Goal: Task Accomplishment & Management: Manage account settings

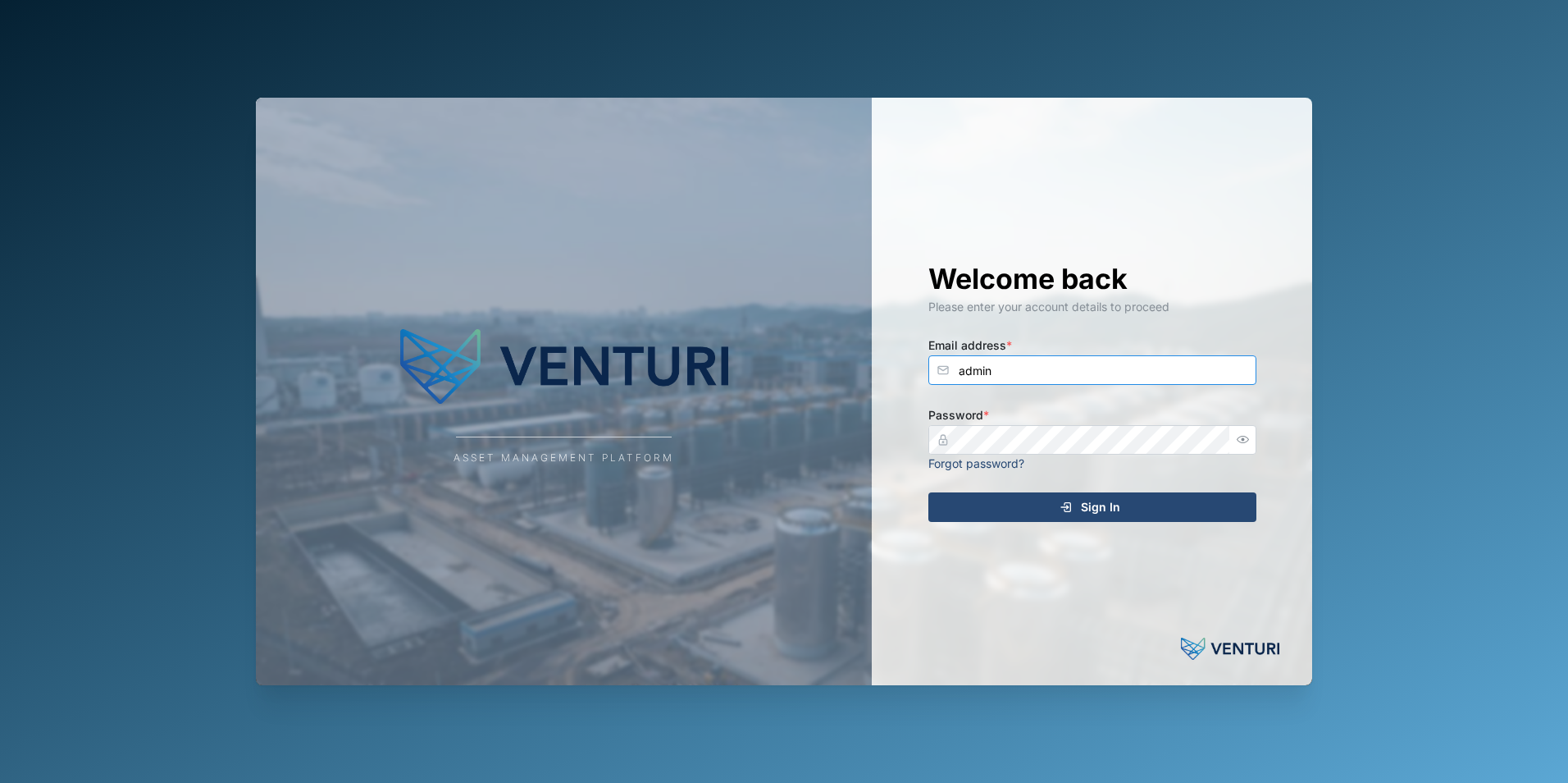
click at [1027, 371] on input "admin" at bounding box center [1092, 370] width 328 height 30
type input "shehan.simen@venturi.io"
click at [1037, 506] on div "Sign In" at bounding box center [1090, 507] width 302 height 28
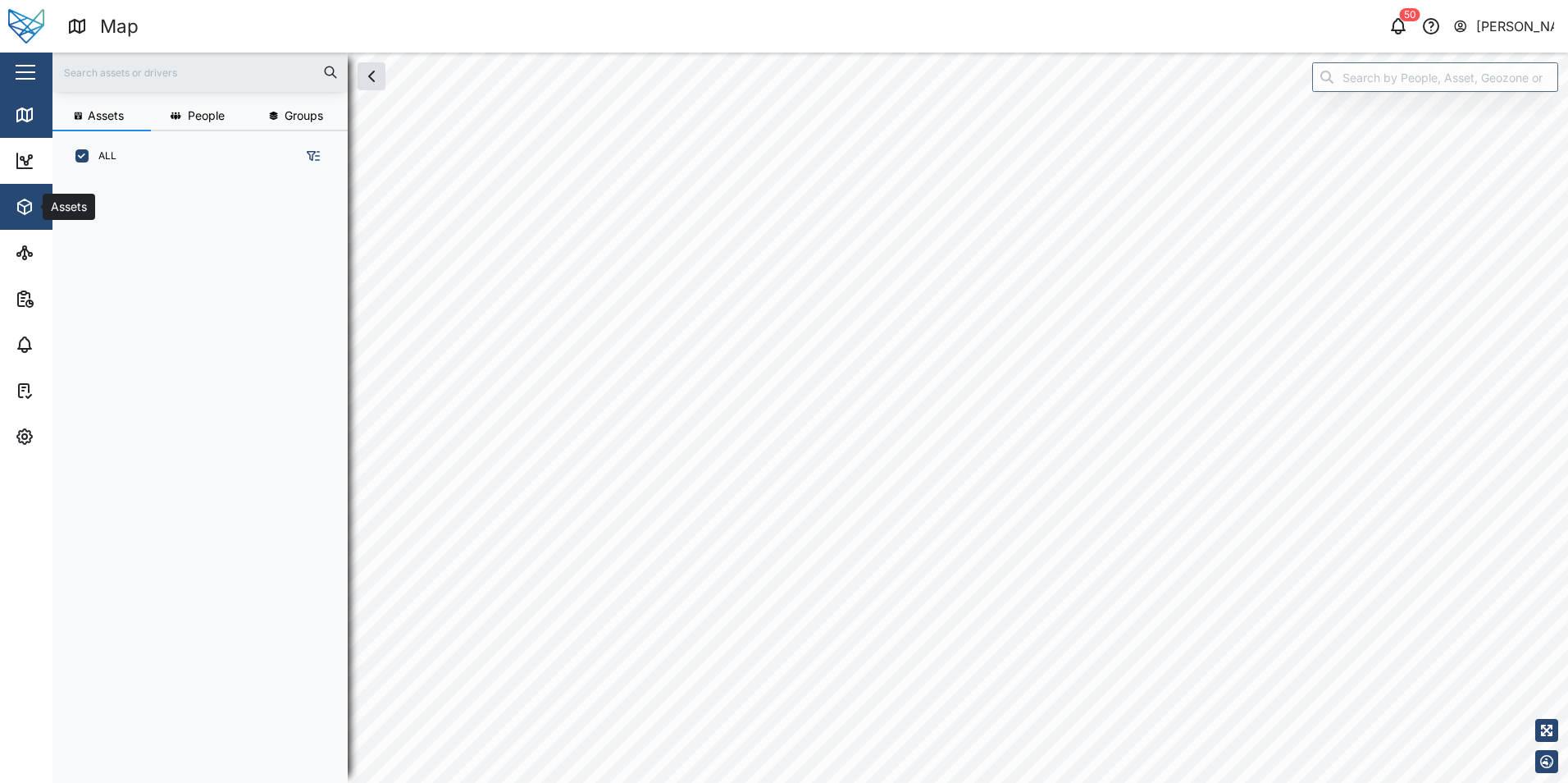
scroll to position [582, 257]
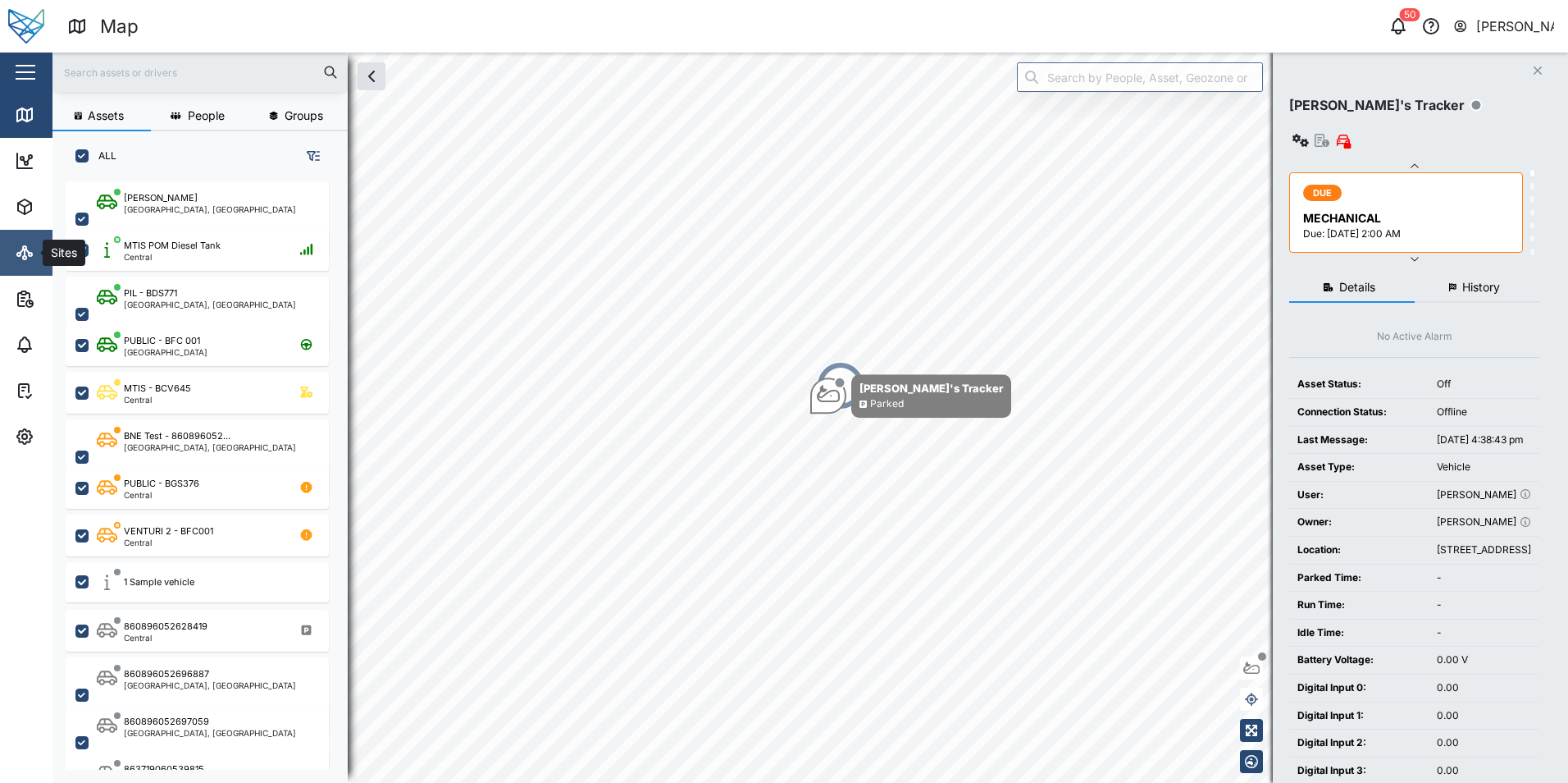
click at [25, 256] on icon at bounding box center [25, 252] width 0 height 7
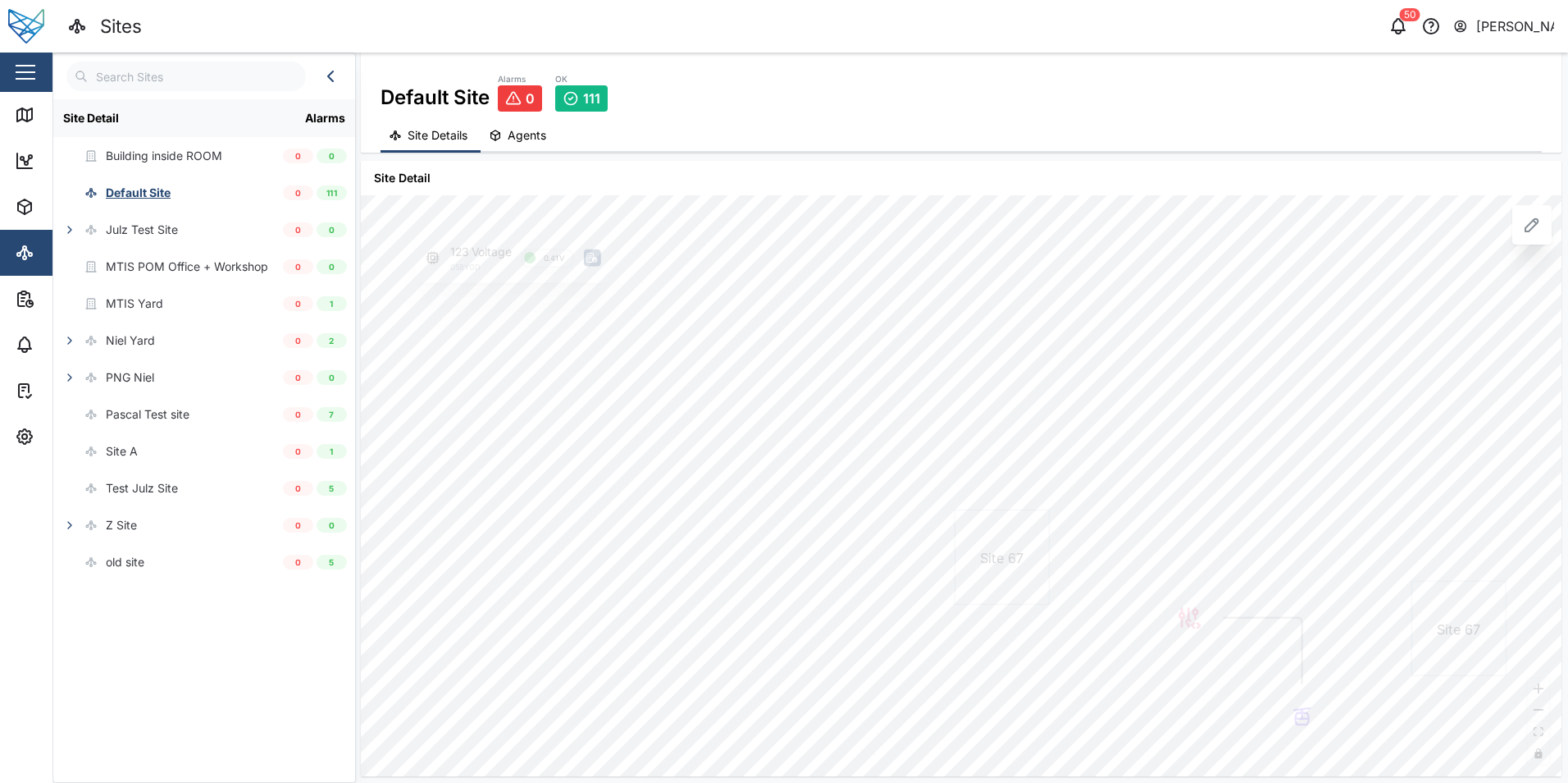
click at [537, 147] on button "Agents" at bounding box center [520, 136] width 79 height 32
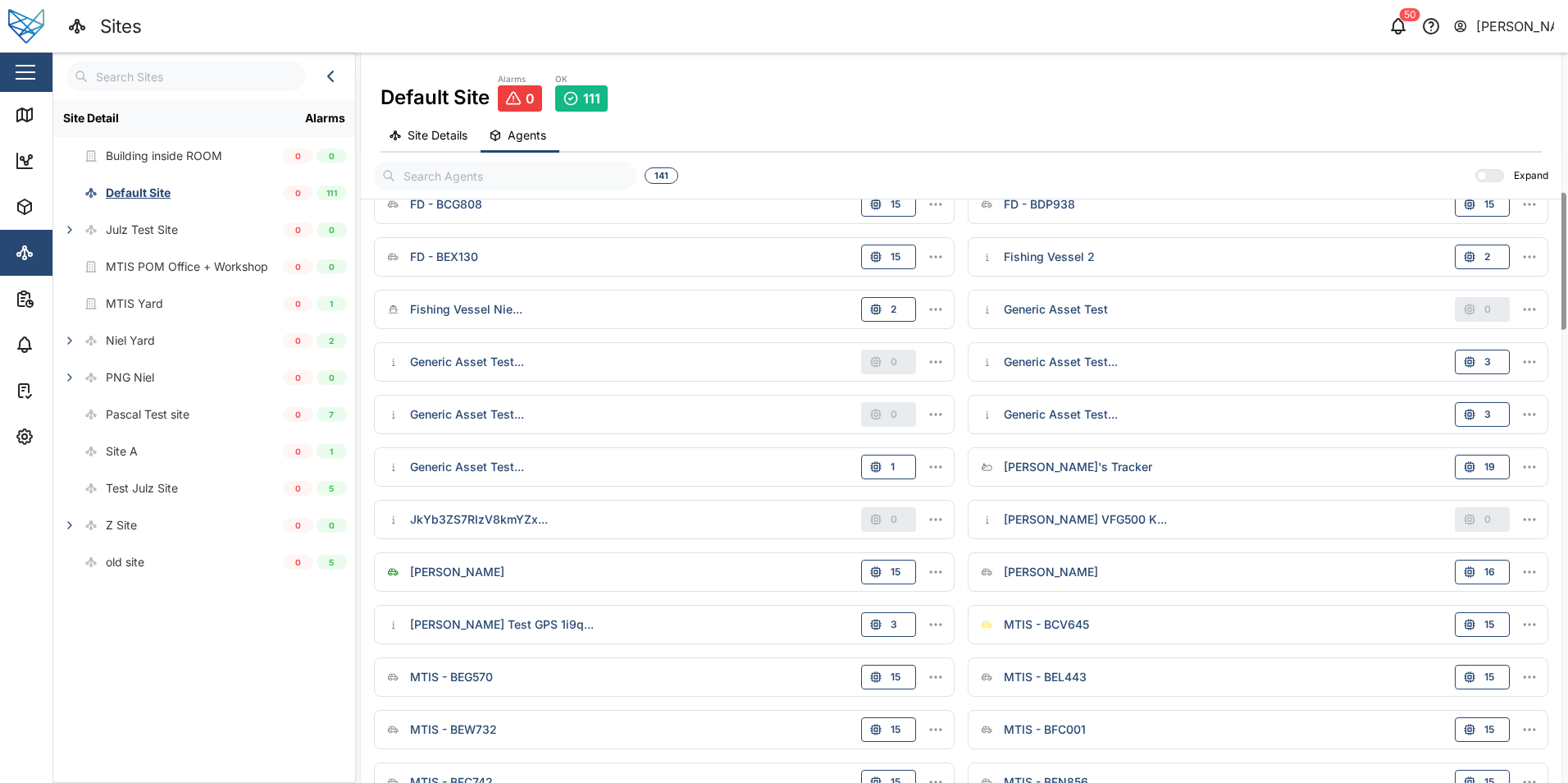
scroll to position [820, 0]
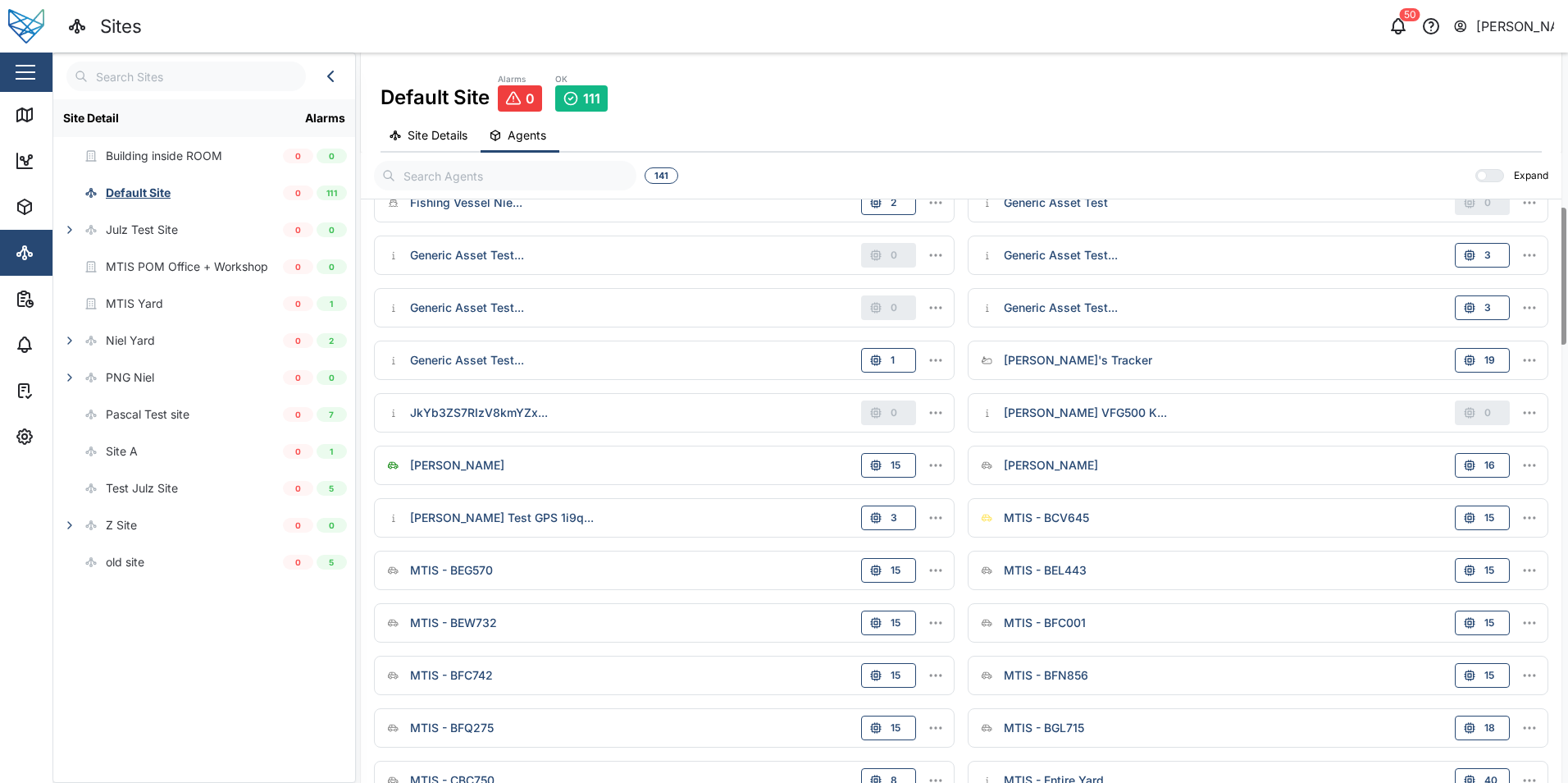
click at [935, 464] on icon "button" at bounding box center [935, 465] width 17 height 17
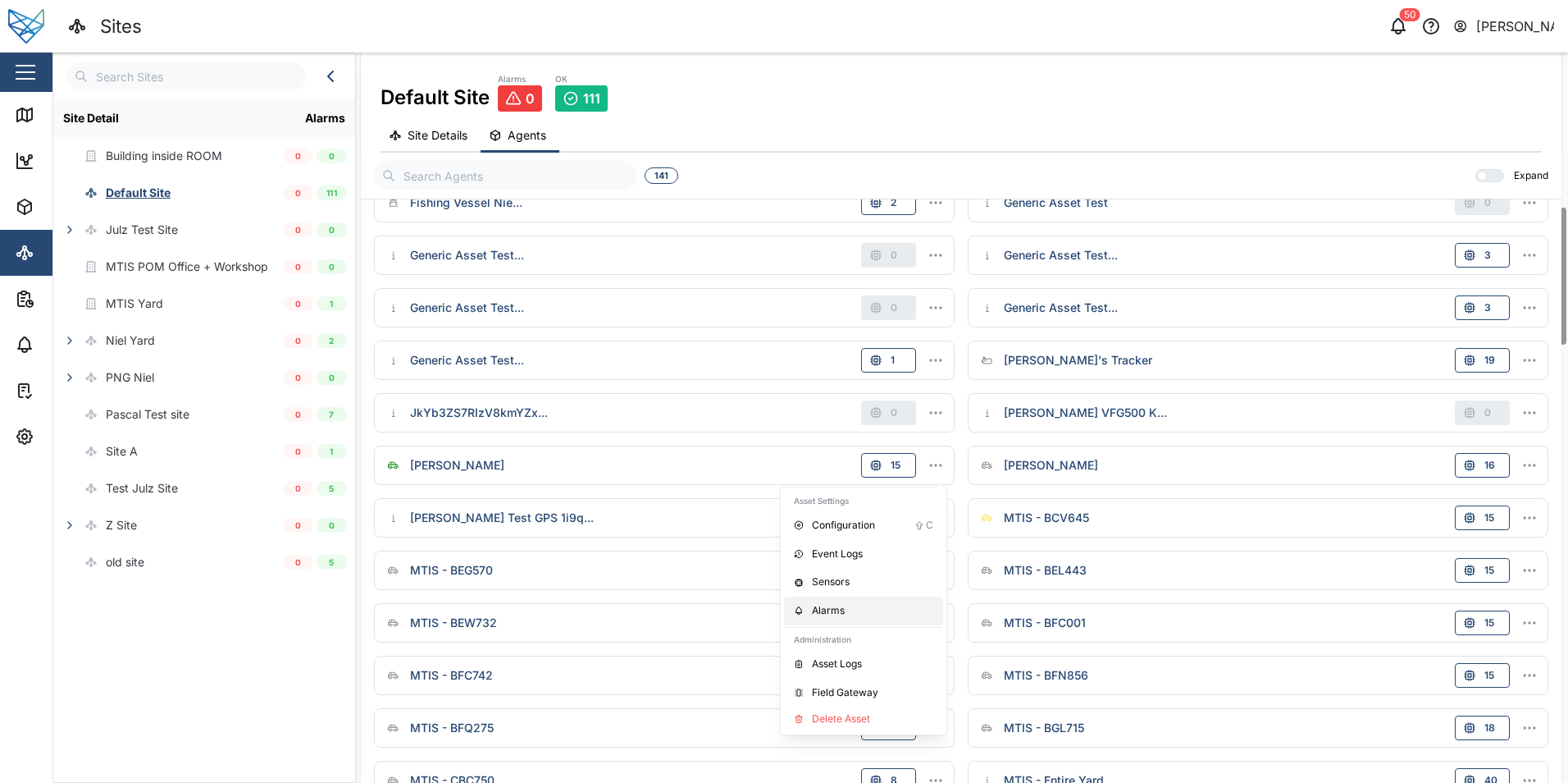
click at [851, 607] on div "Alarms" at bounding box center [872, 611] width 121 height 16
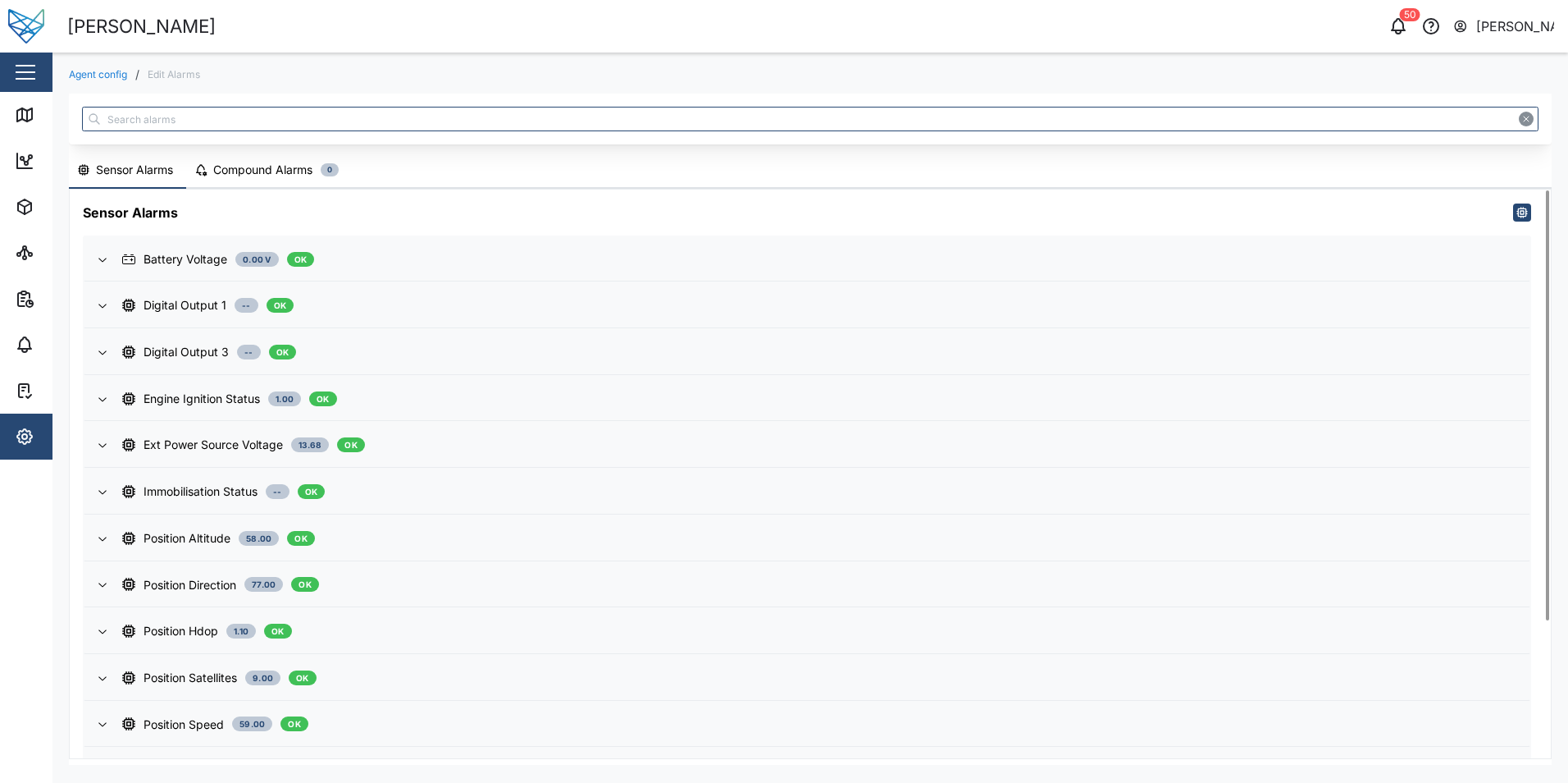
click at [273, 163] on div "Compound Alarms" at bounding box center [263, 169] width 99 height 18
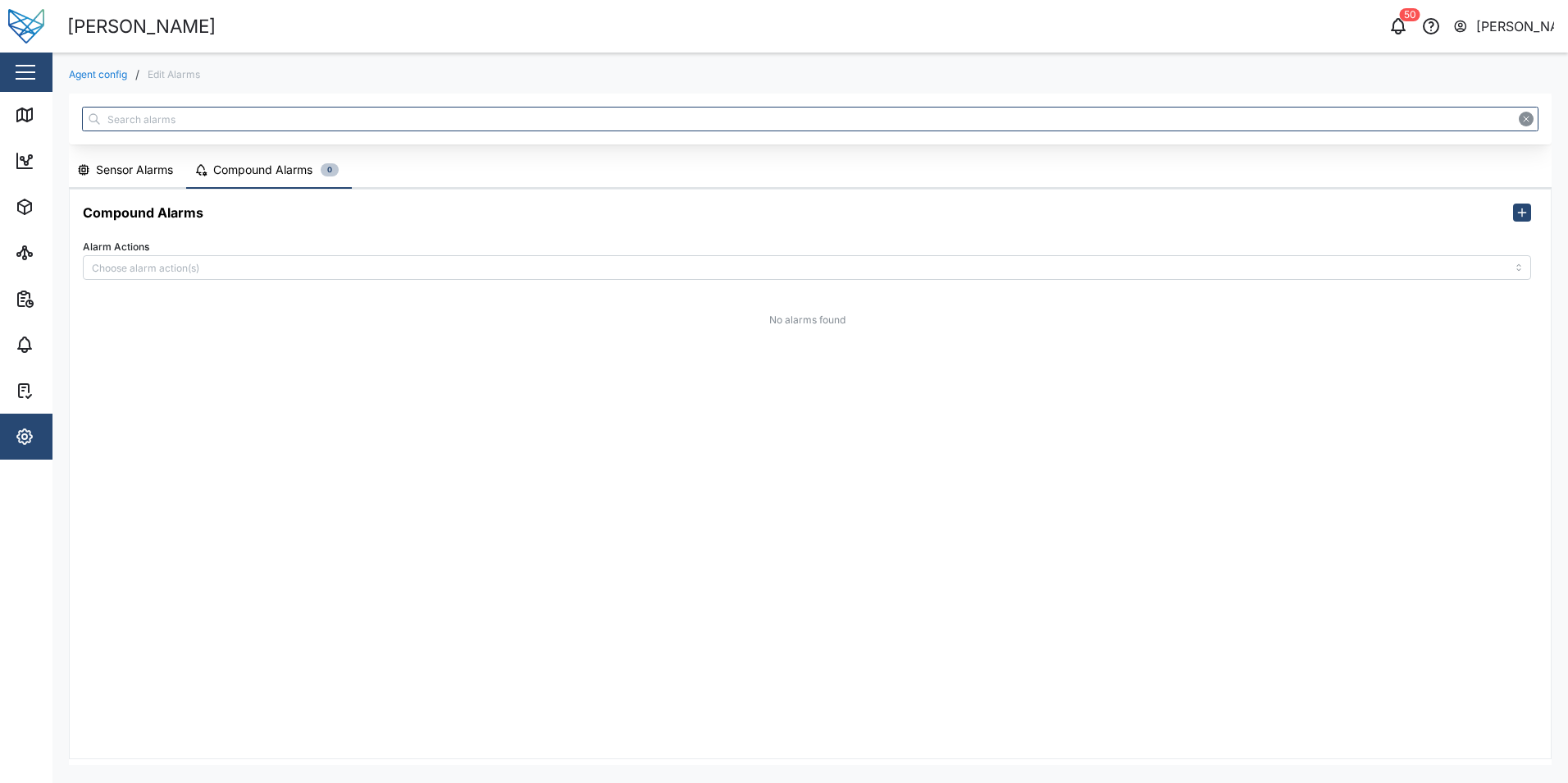
click at [142, 164] on div "Sensor Alarms" at bounding box center [134, 169] width 77 height 18
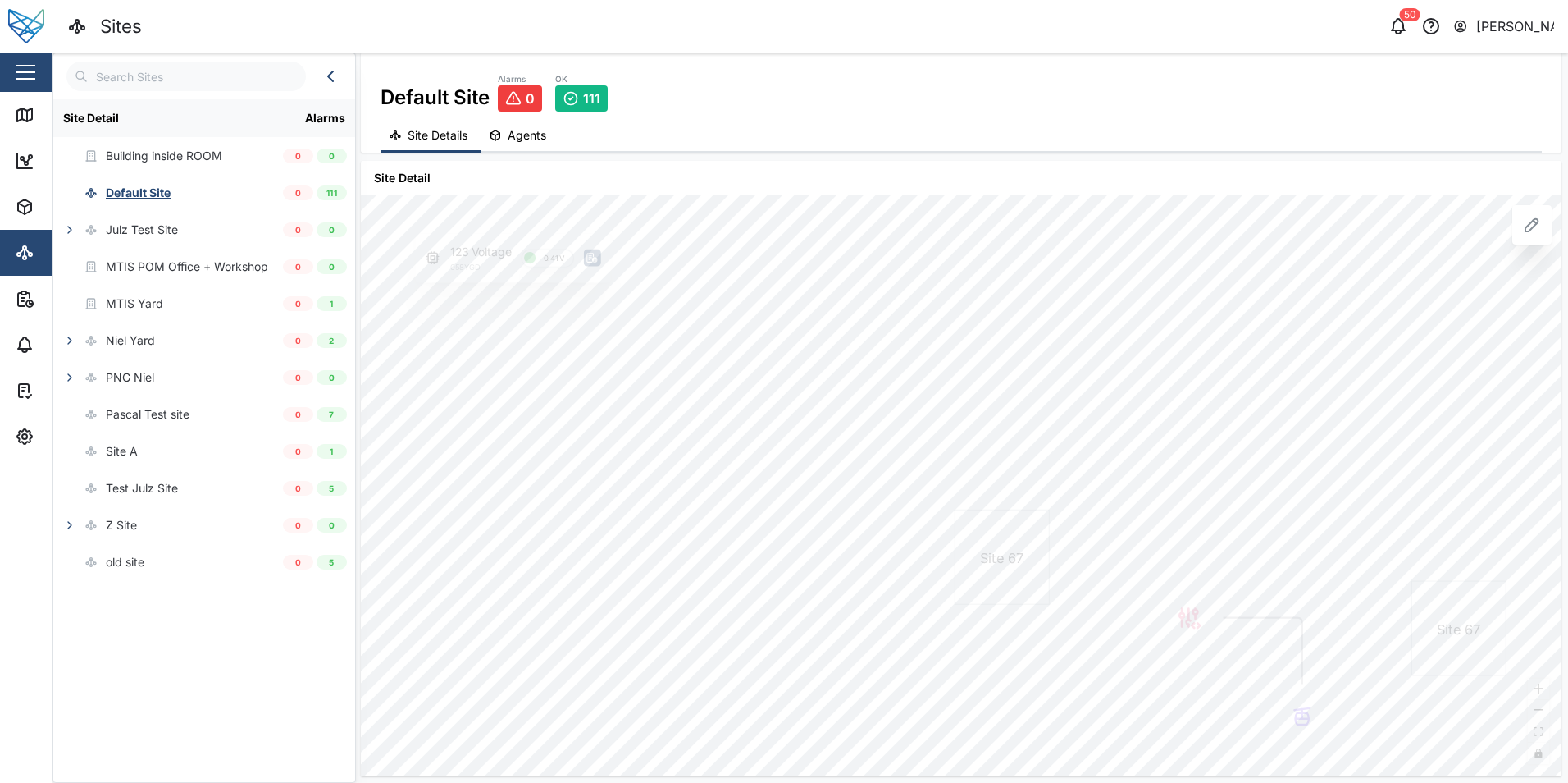
click at [523, 135] on span "Agents" at bounding box center [527, 136] width 38 height 12
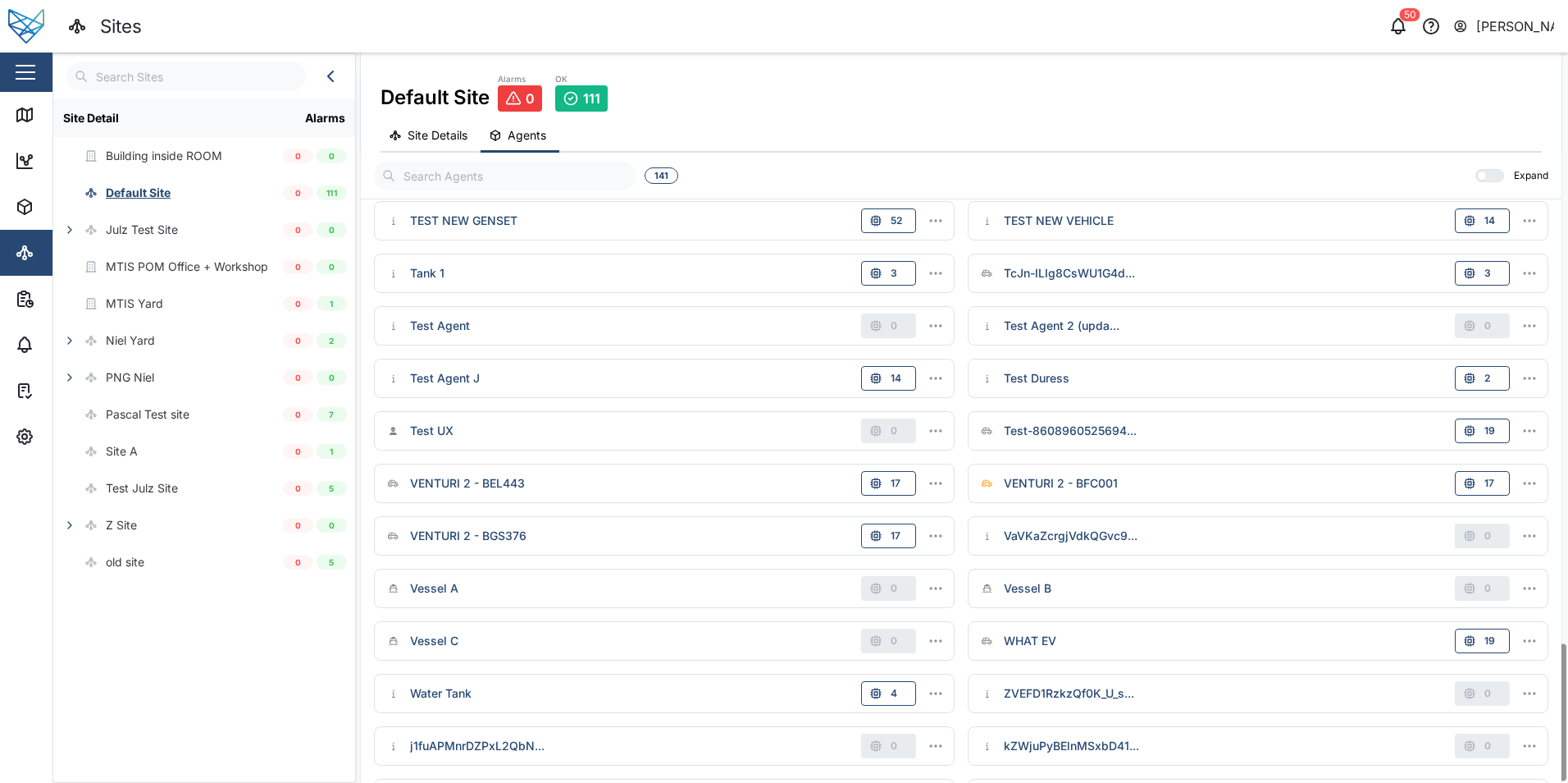
scroll to position [3157, 0]
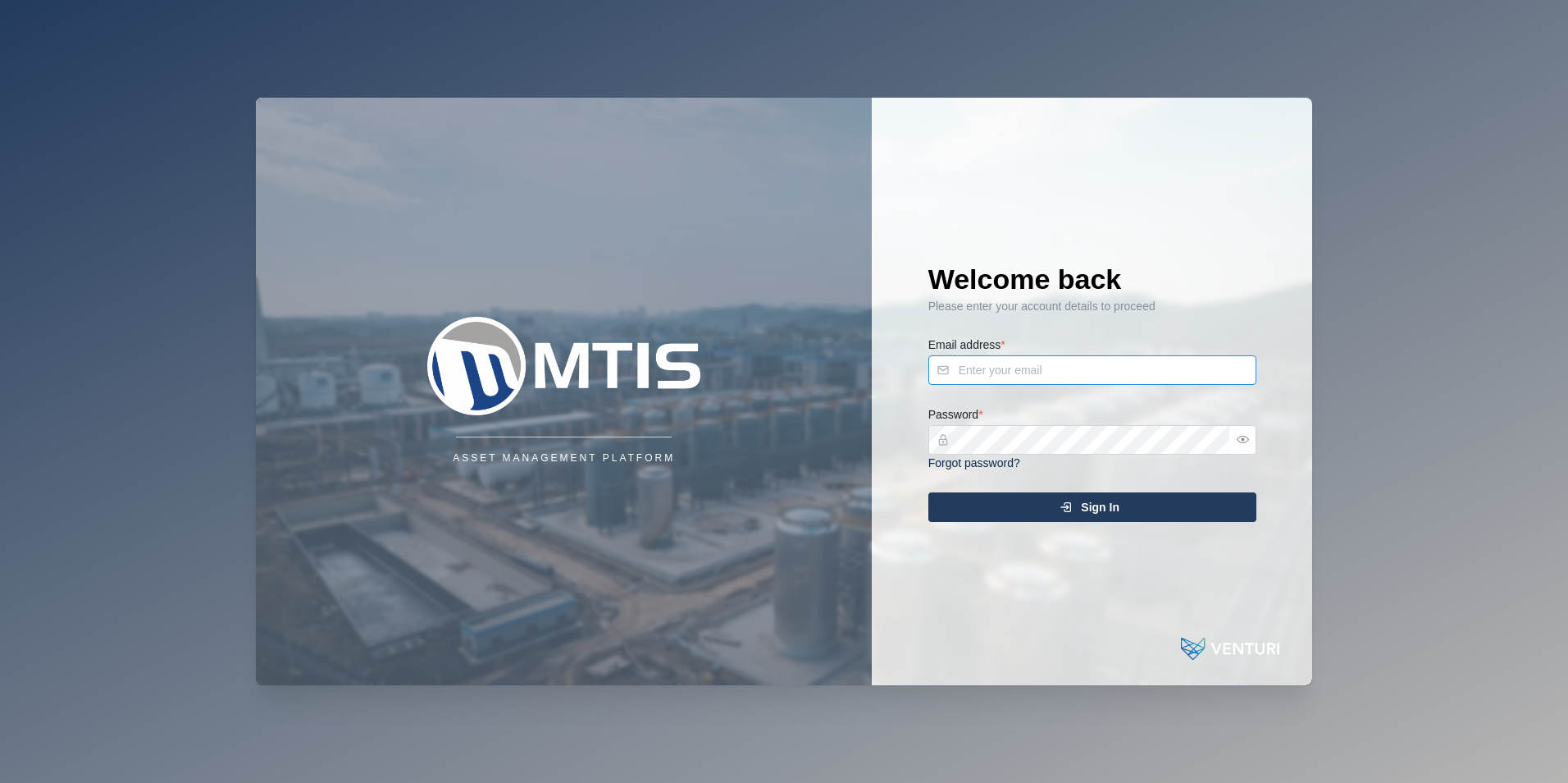
type input "[PERSON_NAME][EMAIL_ADDRESS][DOMAIN_NAME]"
click at [1118, 515] on div "Sign In" at bounding box center [1090, 507] width 302 height 28
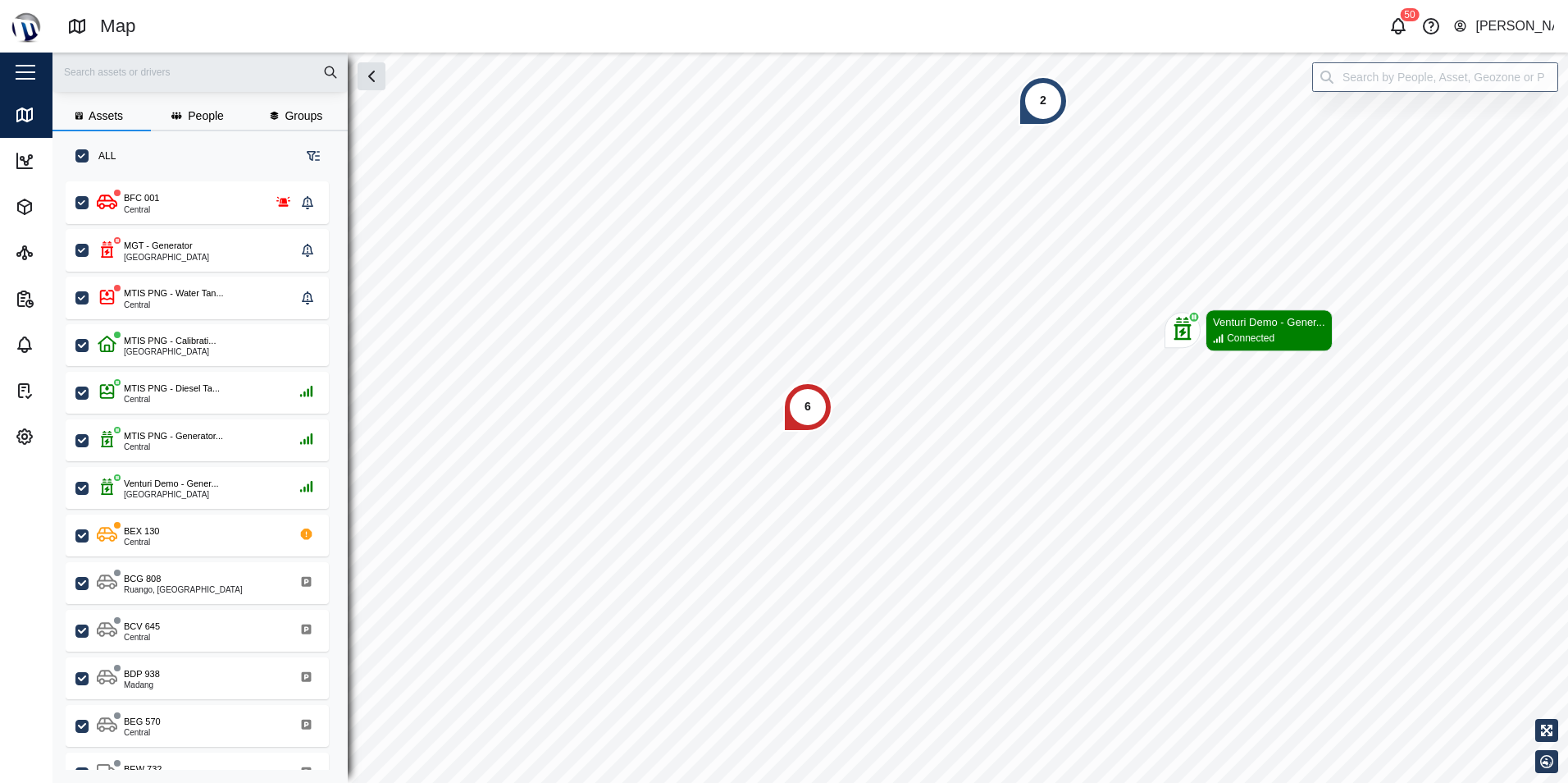
scroll to position [13, 13]
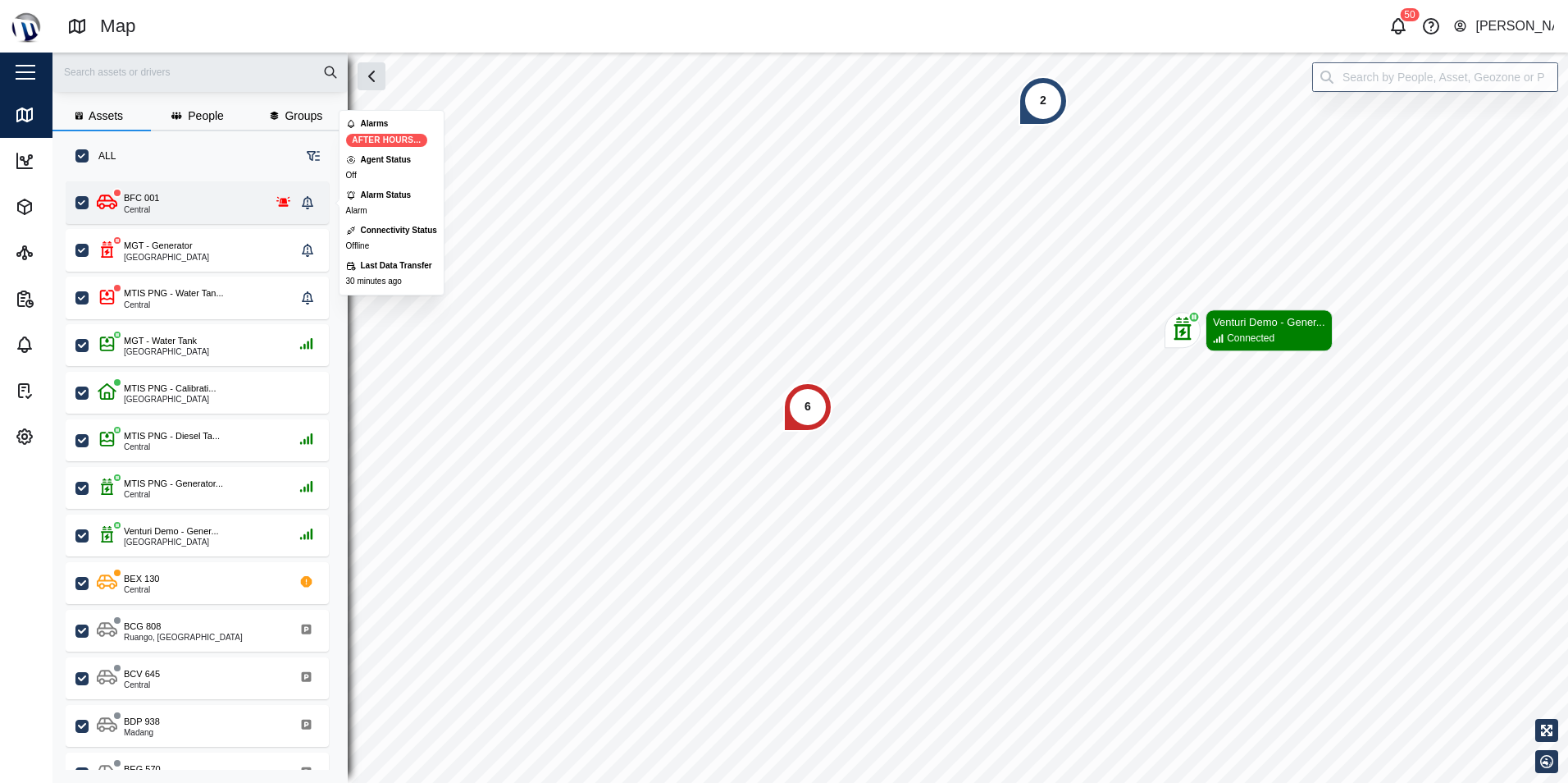
click at [219, 209] on div "BFC 001 Central" at bounding box center [196, 202] width 199 height 23
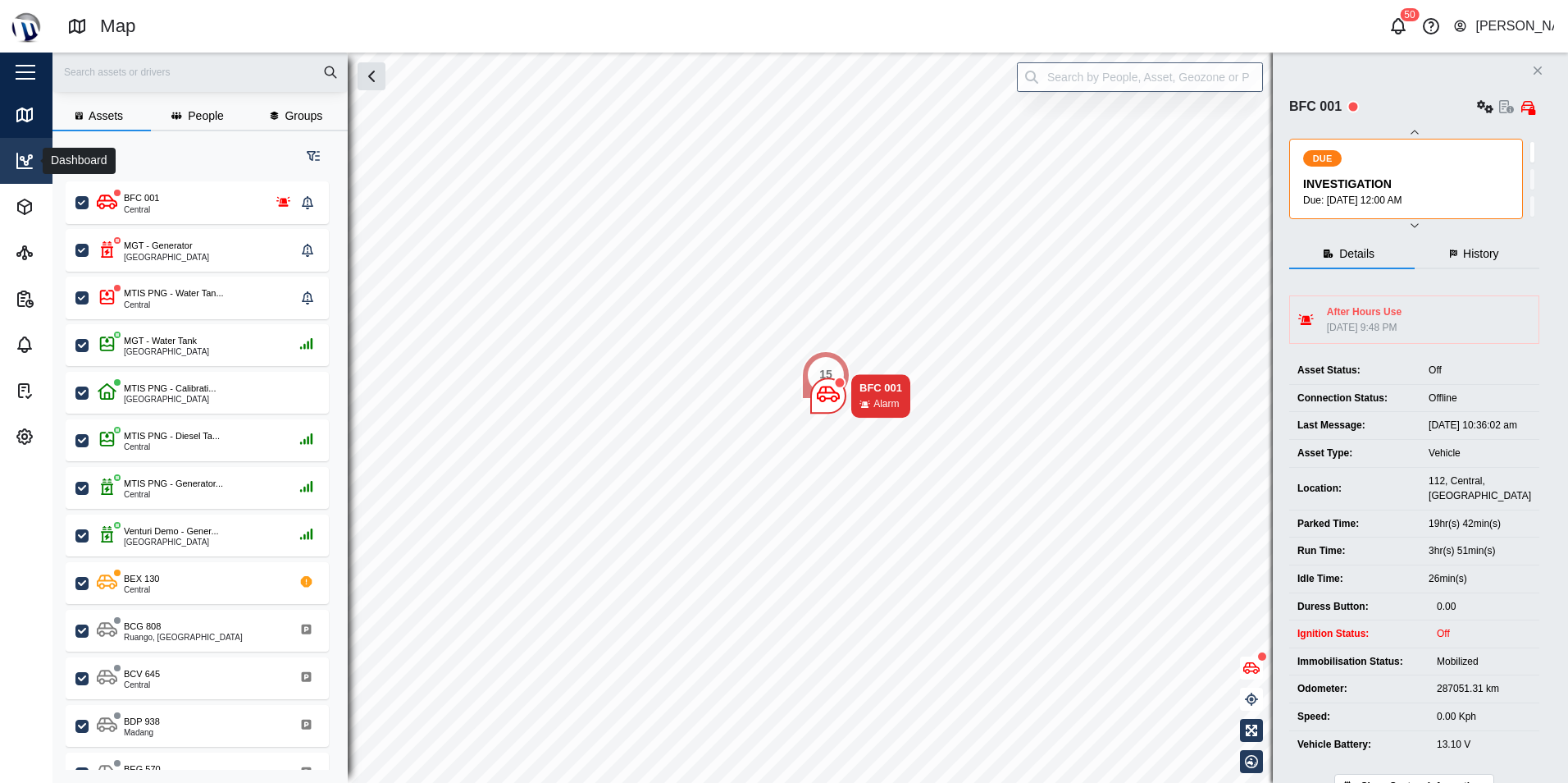
click at [26, 168] on icon at bounding box center [24, 161] width 15 height 15
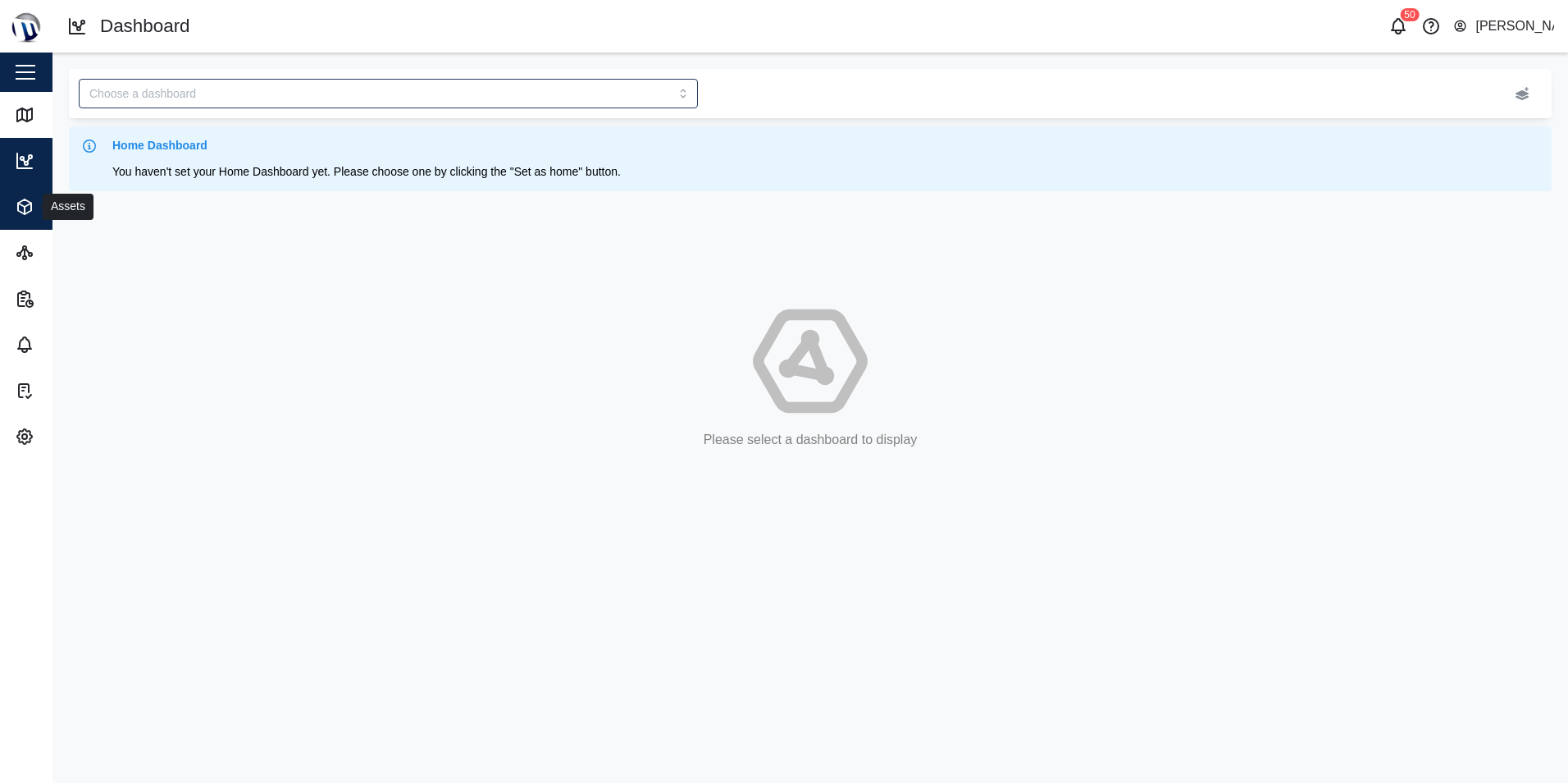
click at [22, 218] on span "Assets" at bounding box center [90, 207] width 150 height 46
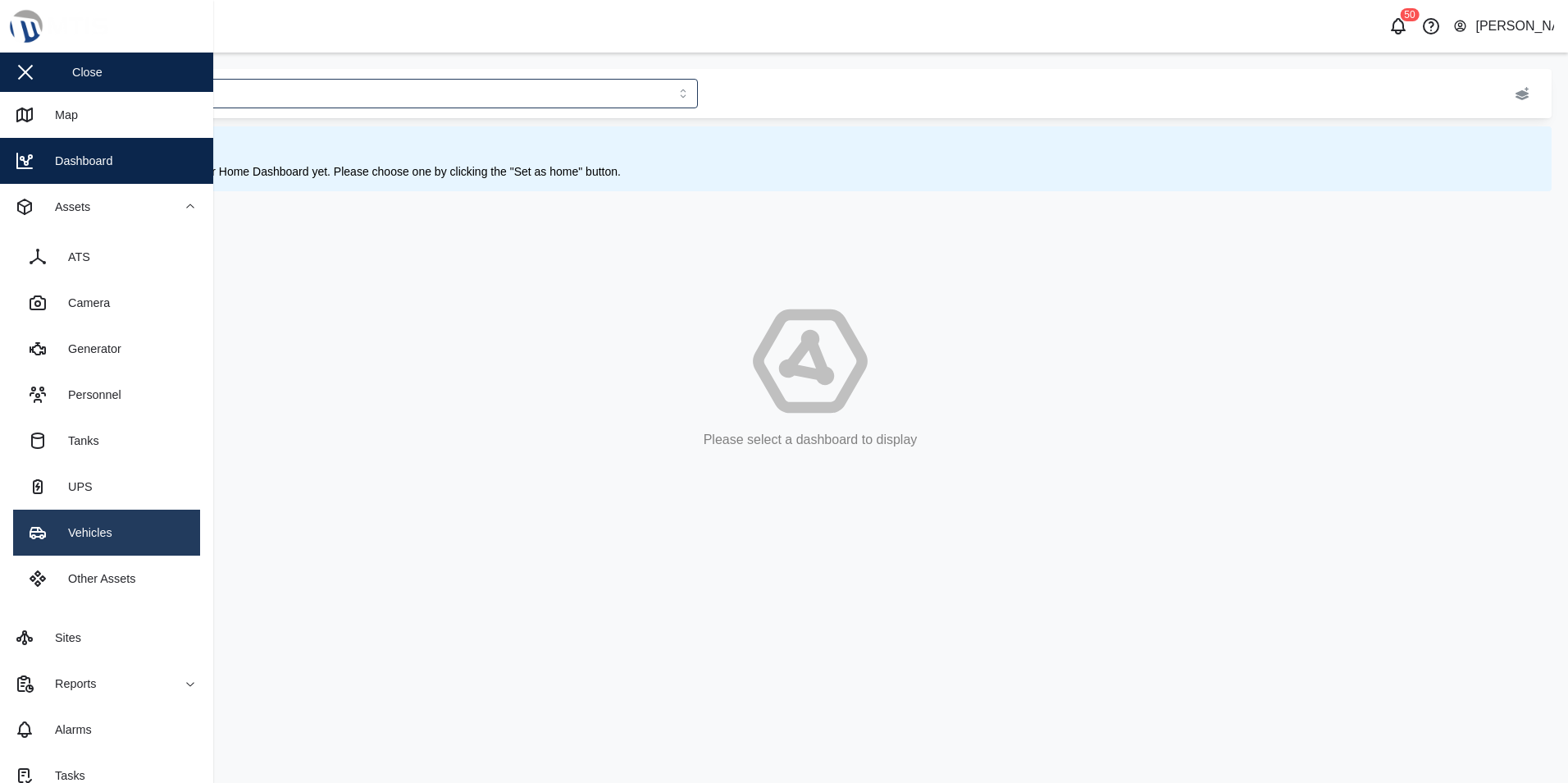
click at [122, 540] on link "Vehicles" at bounding box center [106, 532] width 187 height 46
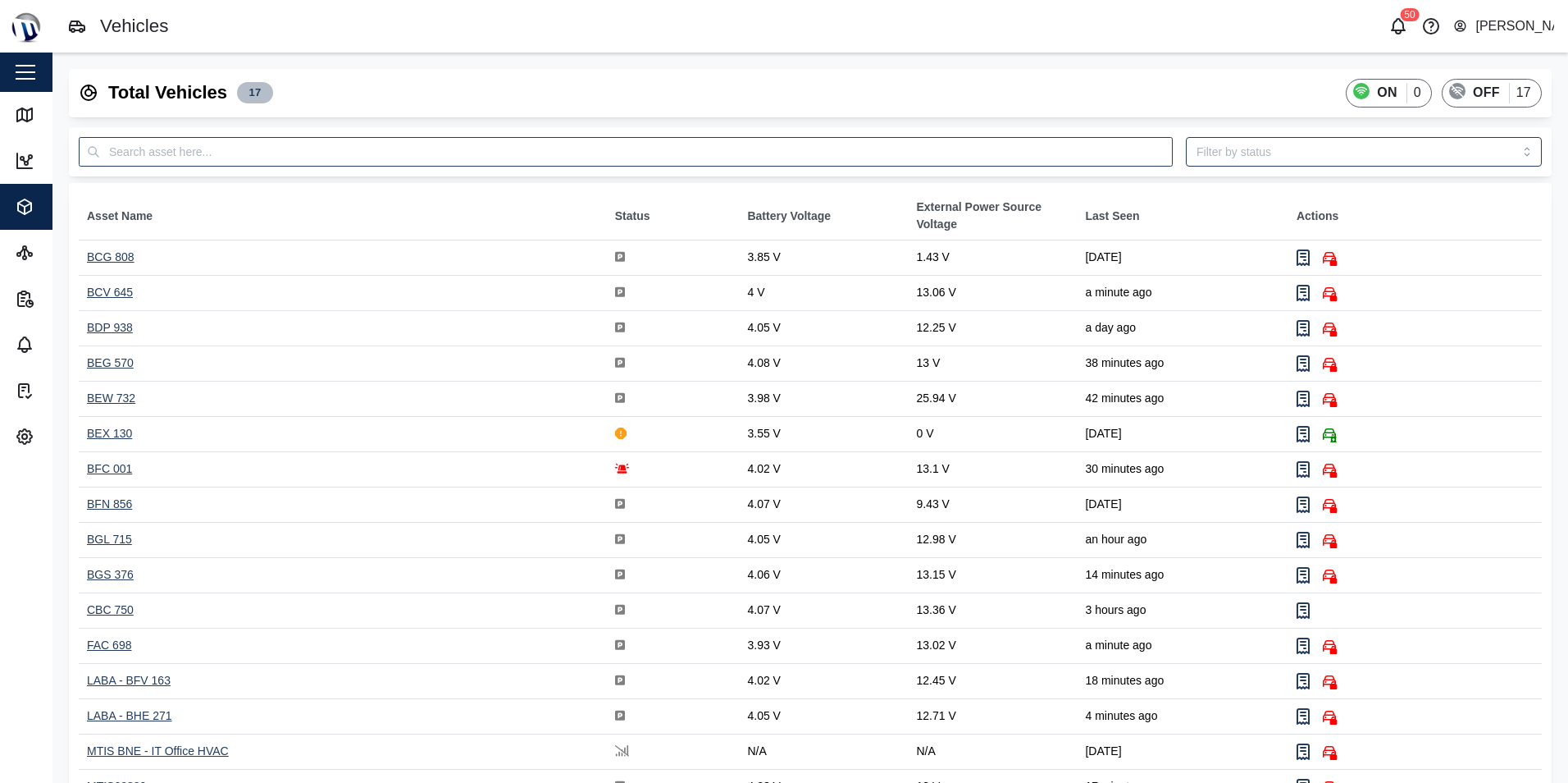
click at [112, 643] on div "FAC 698" at bounding box center [108, 644] width 44 height 13
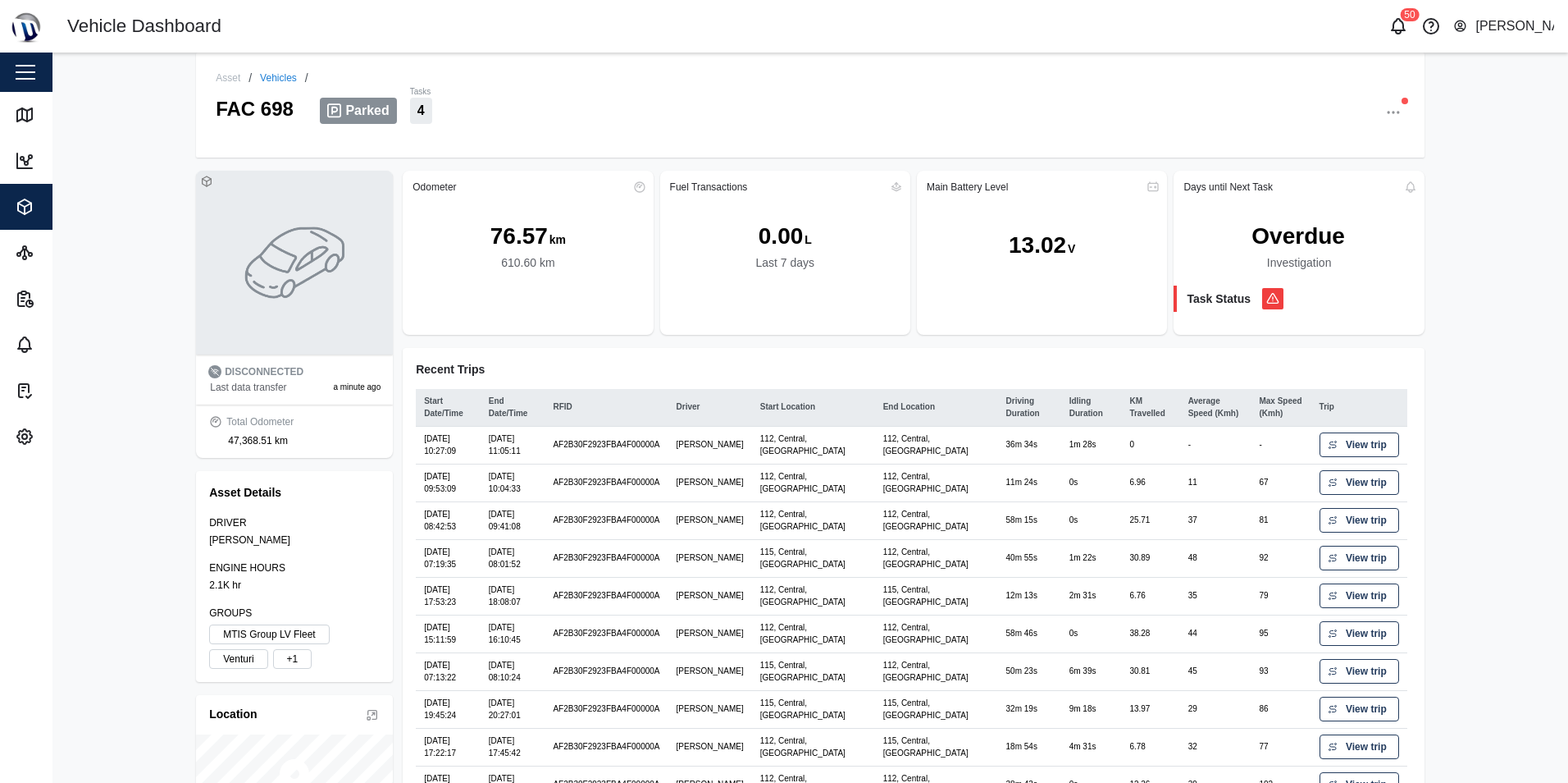
click at [1390, 110] on icon "button" at bounding box center [1393, 112] width 17 height 17
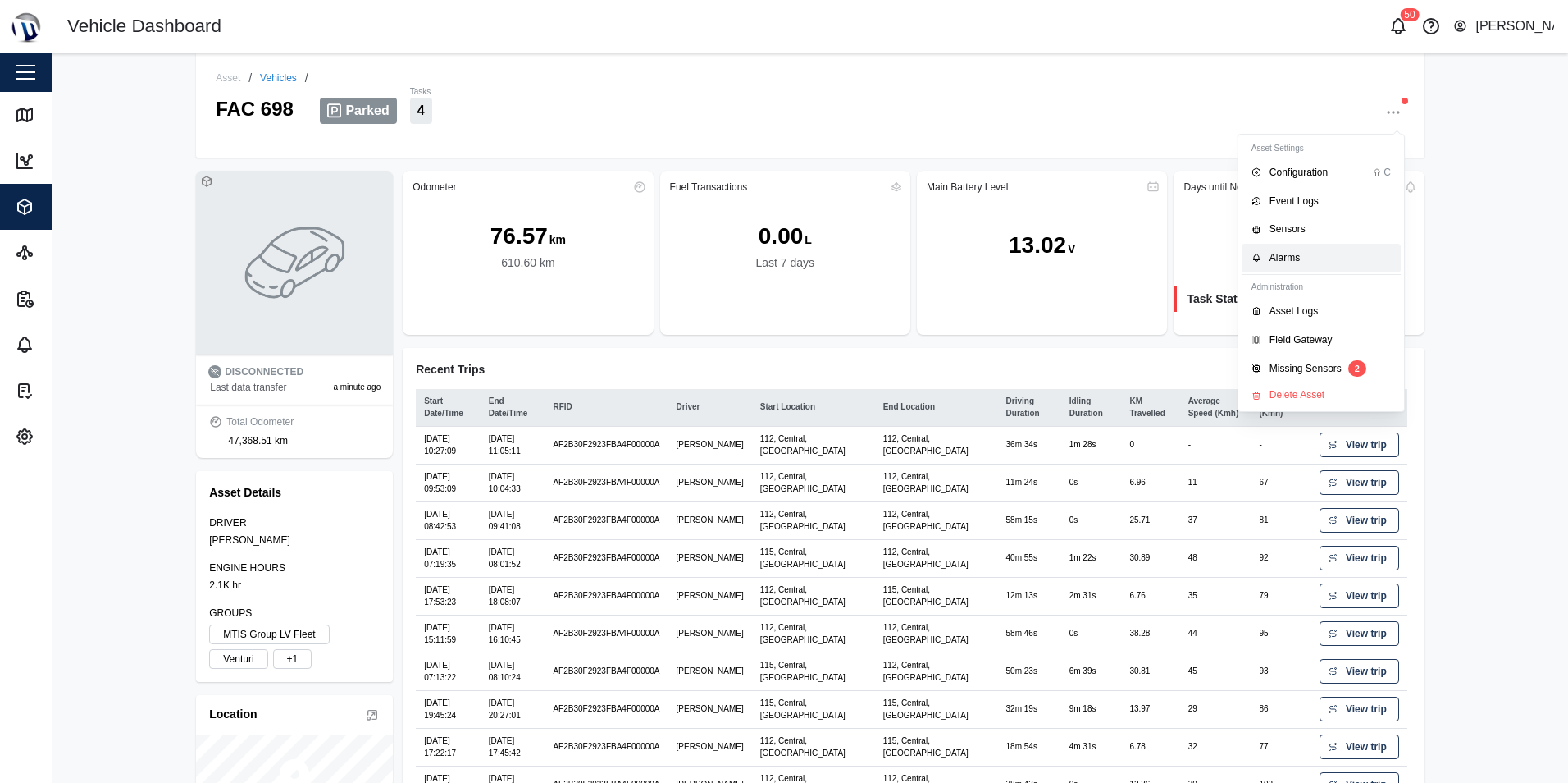
click at [1284, 258] on div "Alarms" at bounding box center [1329, 258] width 121 height 16
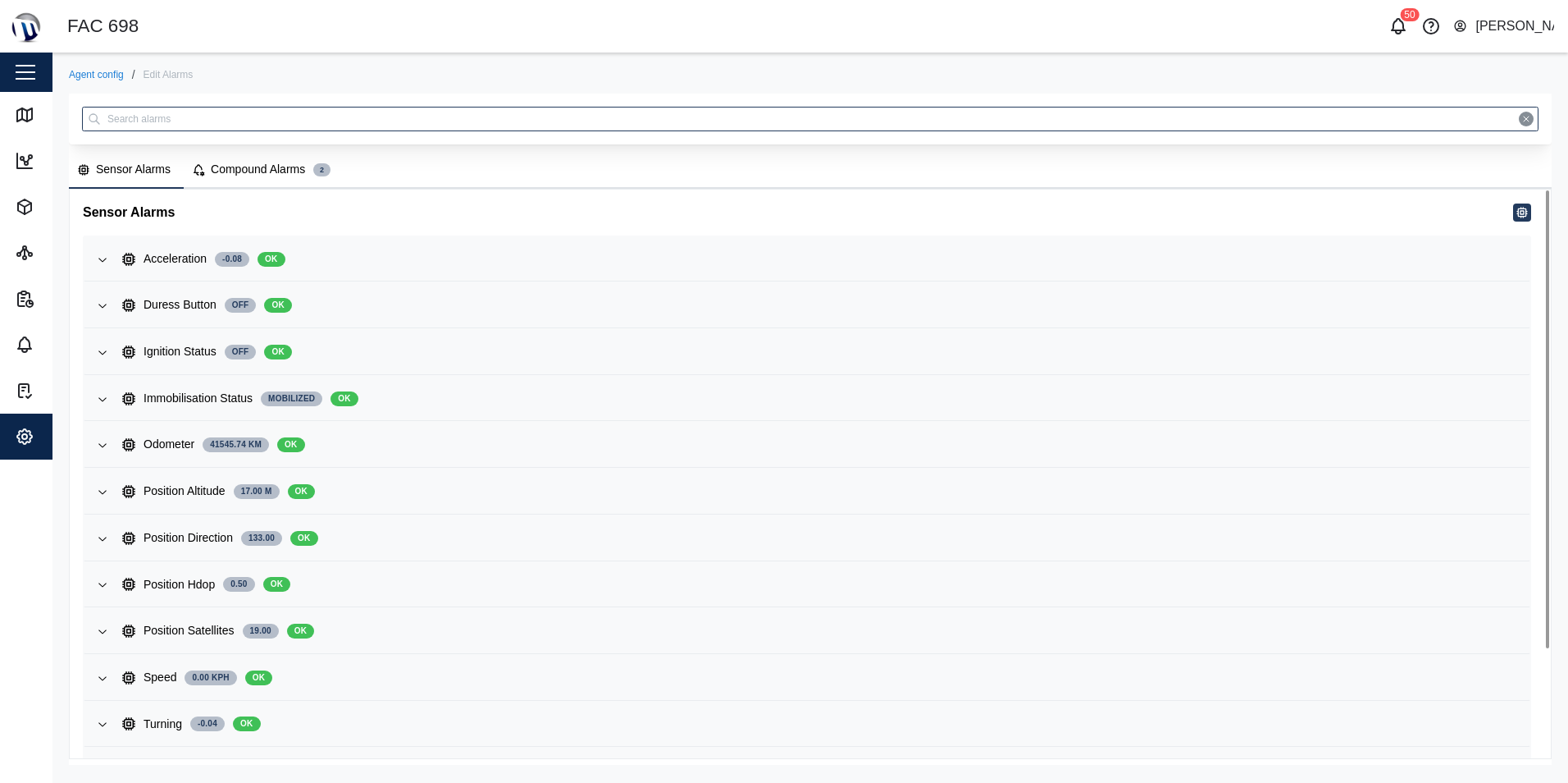
click at [266, 174] on div "Compound Alarms" at bounding box center [258, 169] width 94 height 18
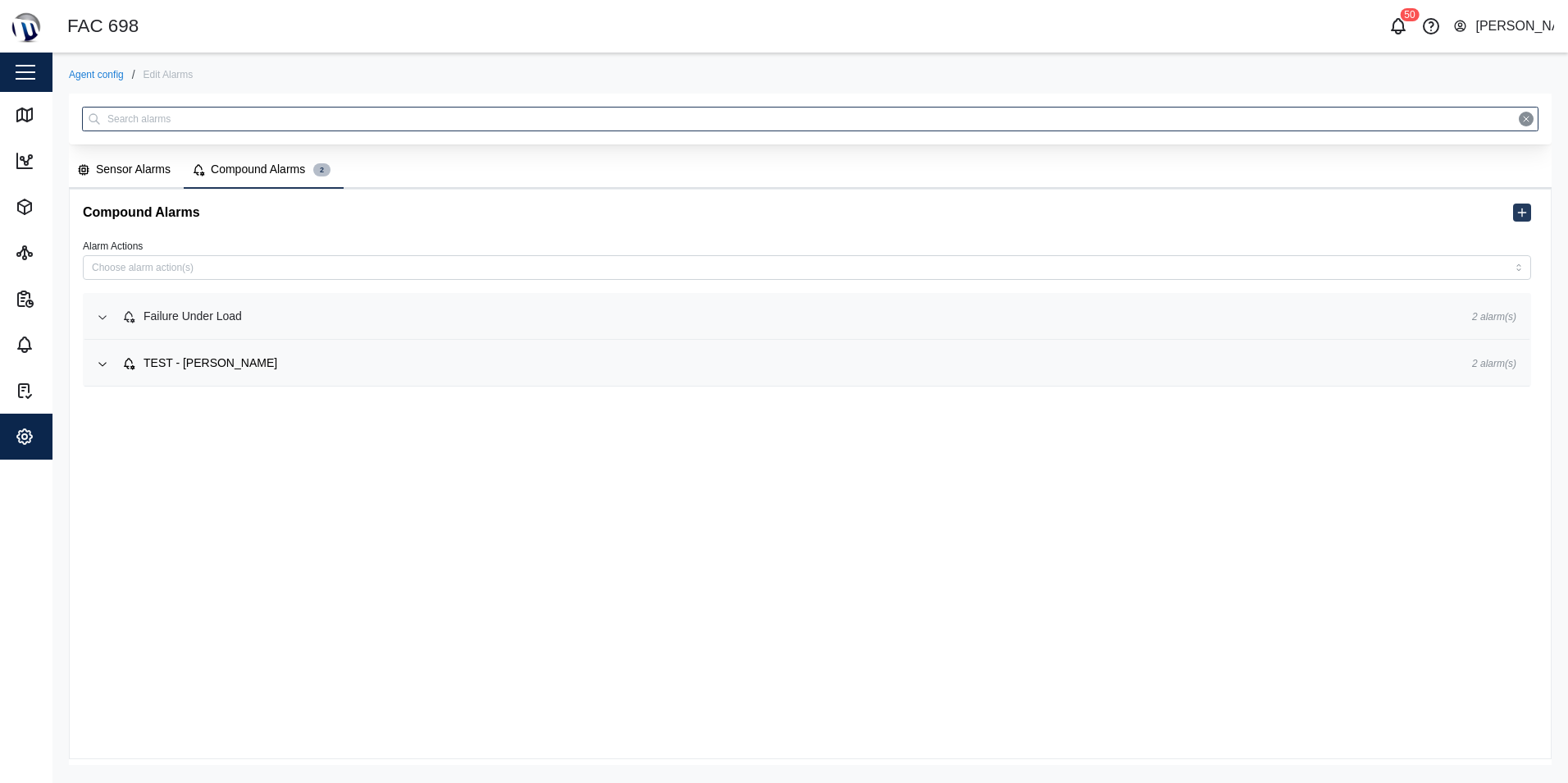
click at [274, 318] on div "Failure Under Load" at bounding box center [784, 316] width 1323 height 18
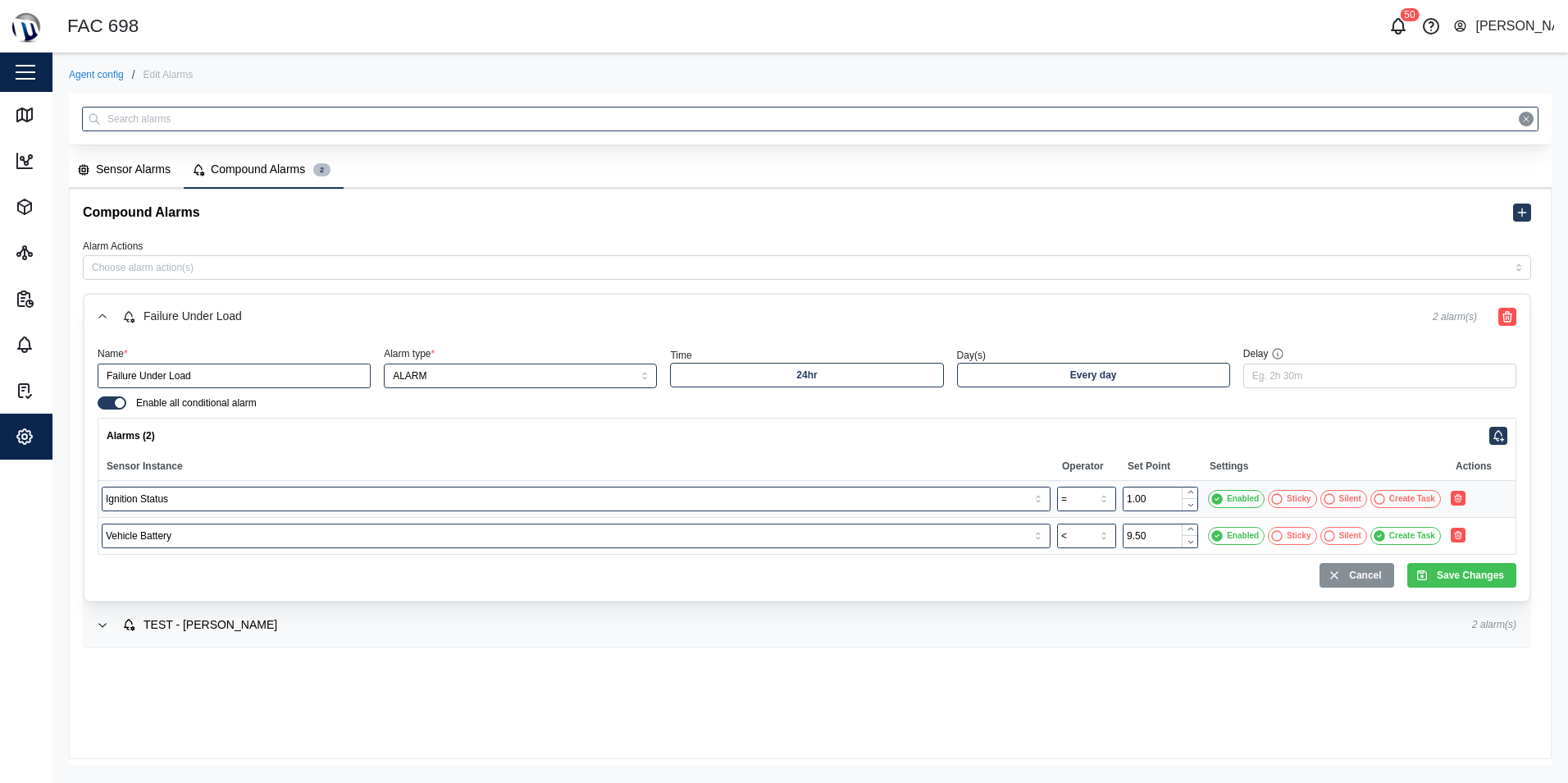
click at [1278, 356] on icon at bounding box center [1278, 355] width 1 height 2
click at [1278, 363] on input "Delay" at bounding box center [1379, 375] width 273 height 25
click at [1275, 356] on icon at bounding box center [1277, 353] width 13 height 13
click at [1275, 363] on input "Delay" at bounding box center [1379, 375] width 273 height 25
click at [1259, 375] on input "Delay" at bounding box center [1379, 375] width 273 height 25
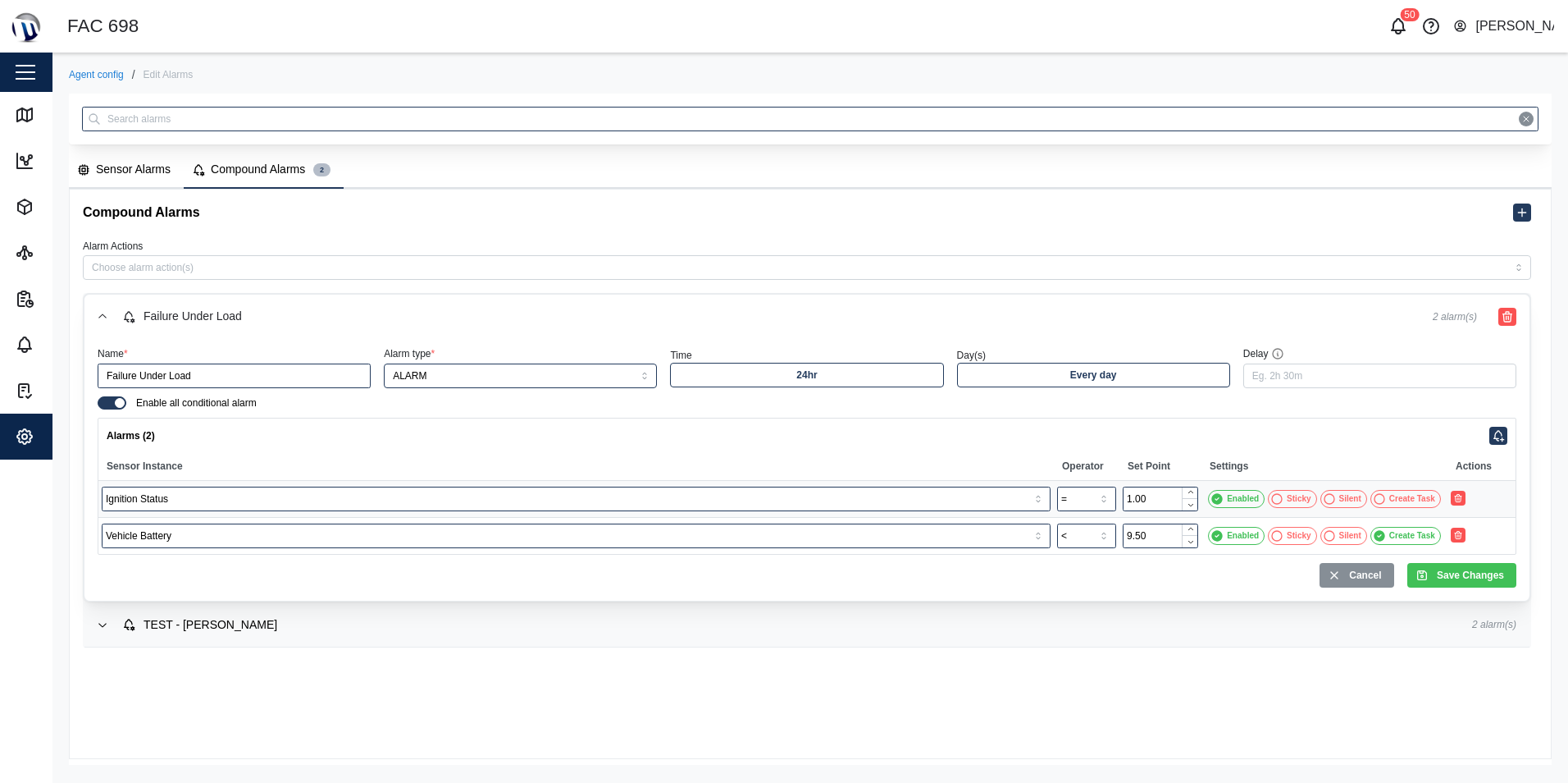
click at [123, 179] on button "Sensor Alarms" at bounding box center [126, 170] width 115 height 36
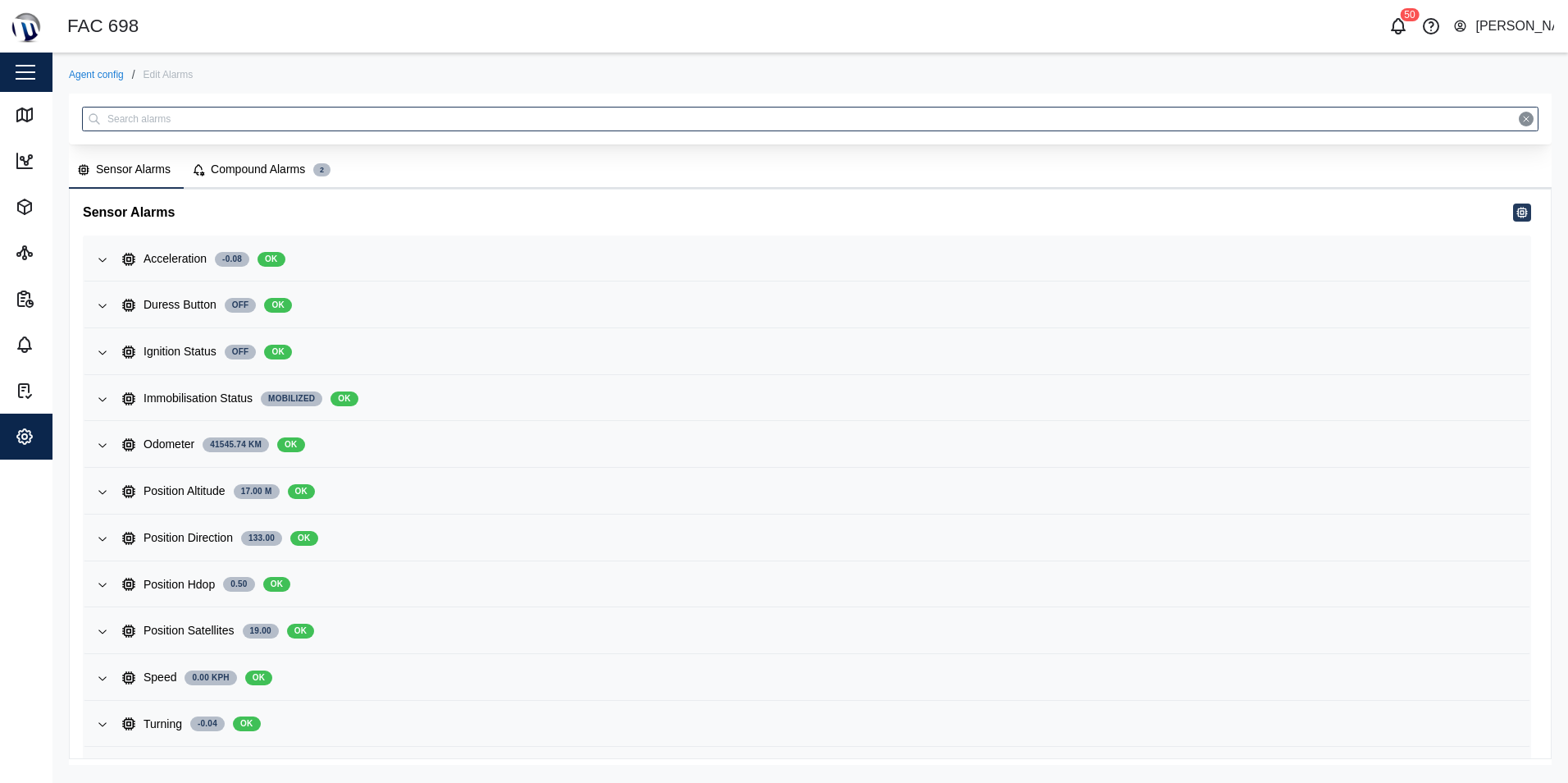
click at [279, 176] on div "Compound Alarms" at bounding box center [258, 169] width 94 height 18
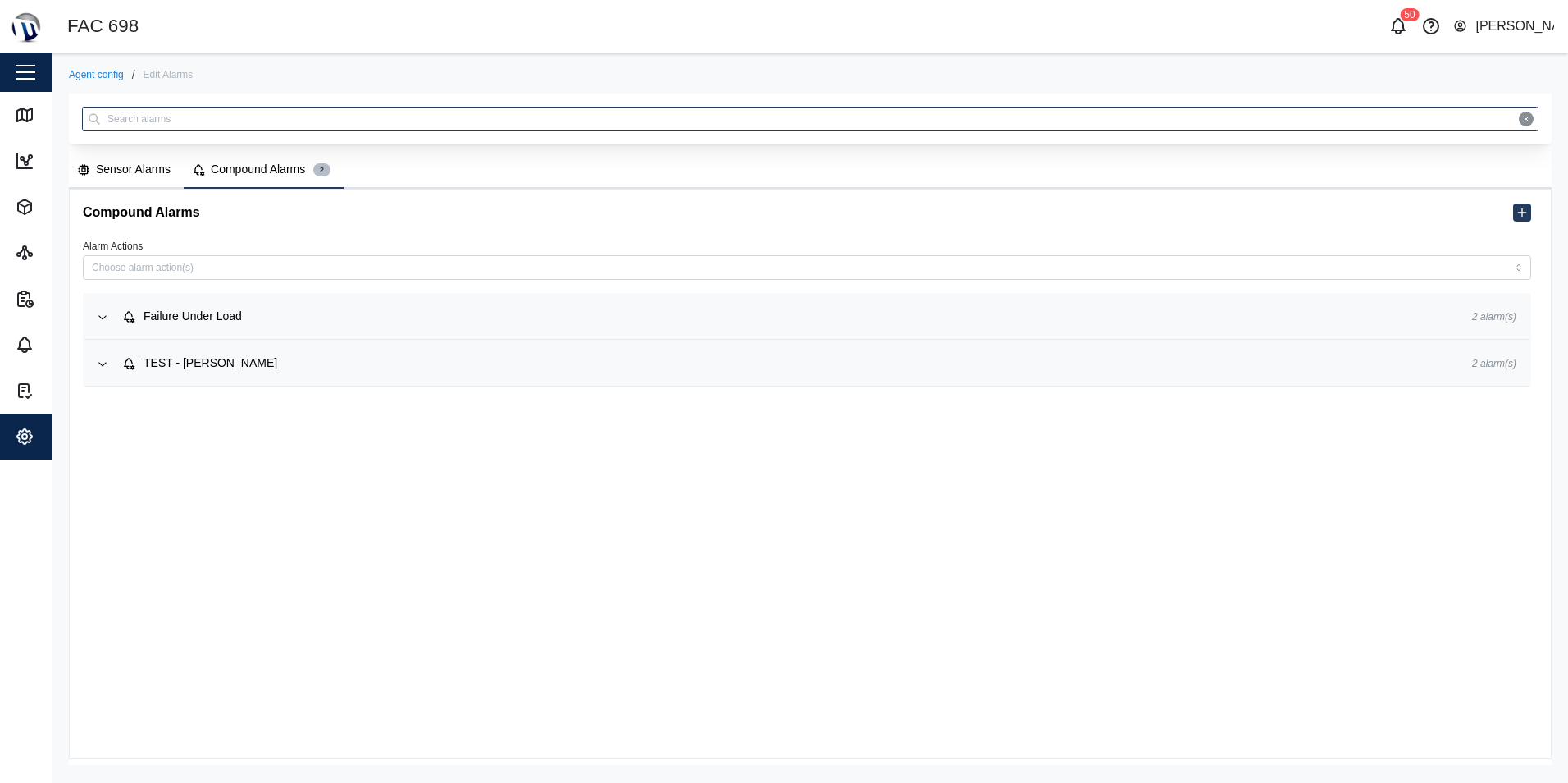
click at [92, 172] on button "Sensor Alarms" at bounding box center [126, 170] width 115 height 36
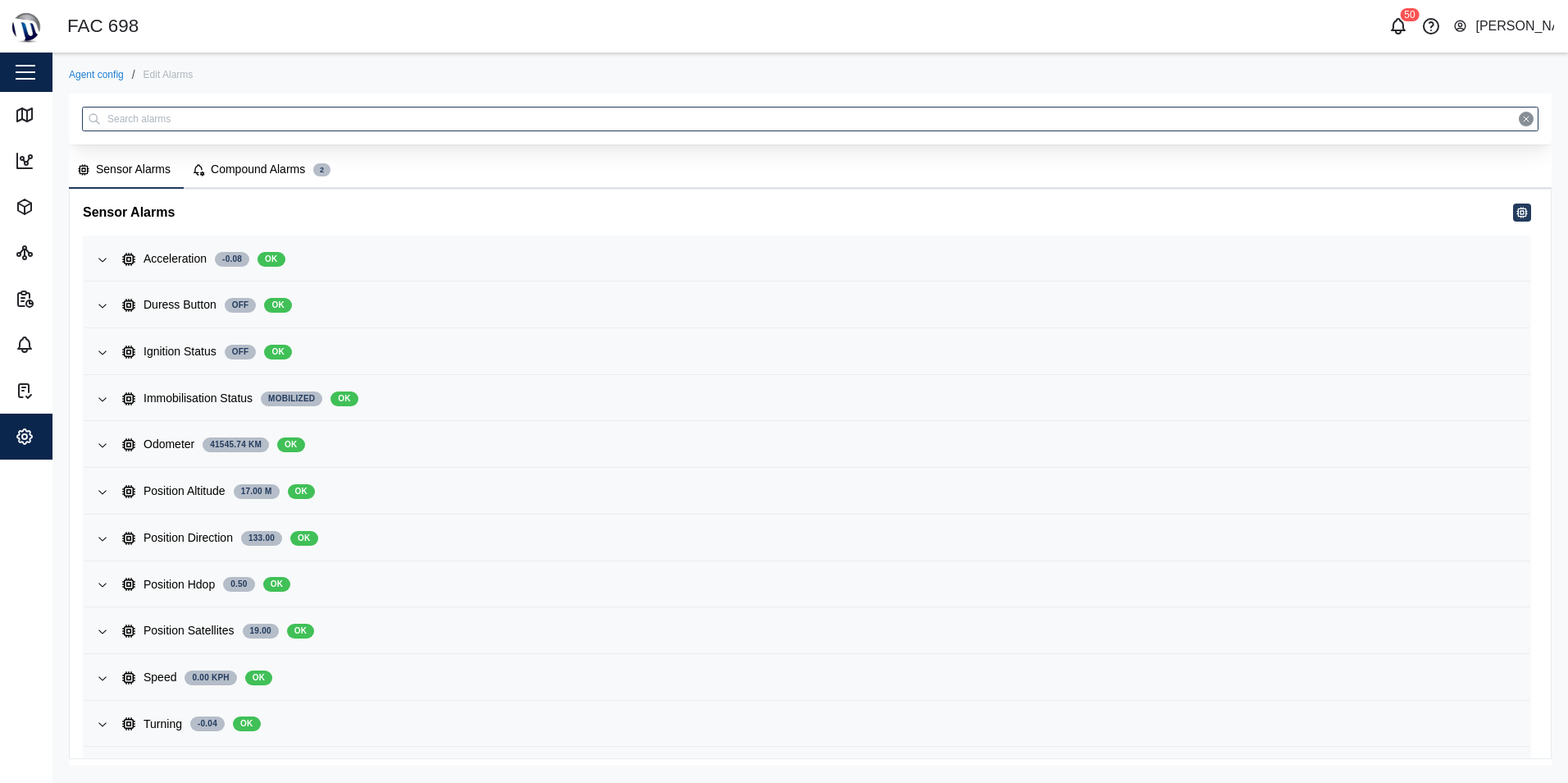
click at [248, 161] on div "Compound Alarms" at bounding box center [258, 169] width 94 height 18
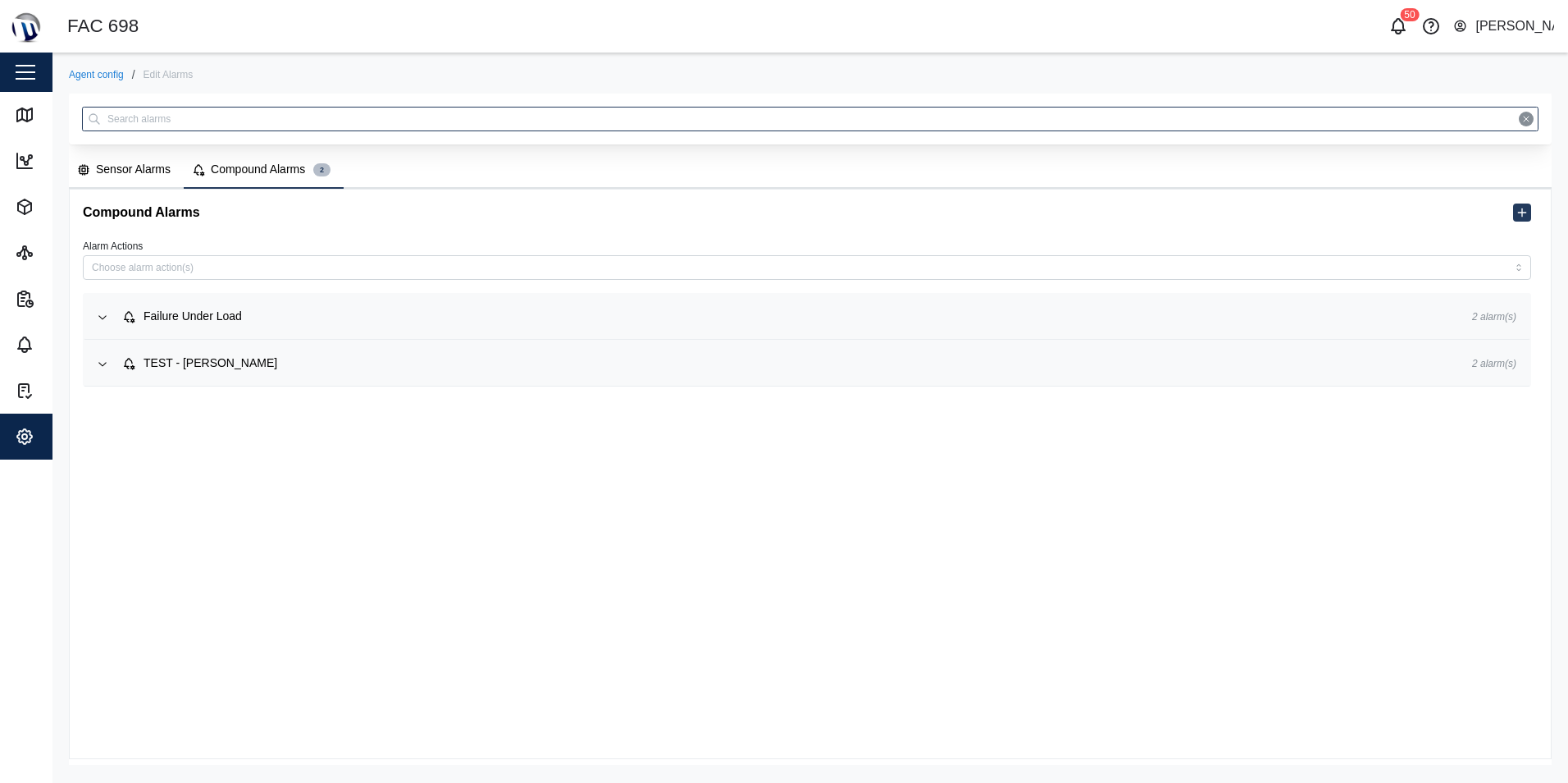
click at [128, 175] on div "Sensor Alarms" at bounding box center [133, 169] width 75 height 18
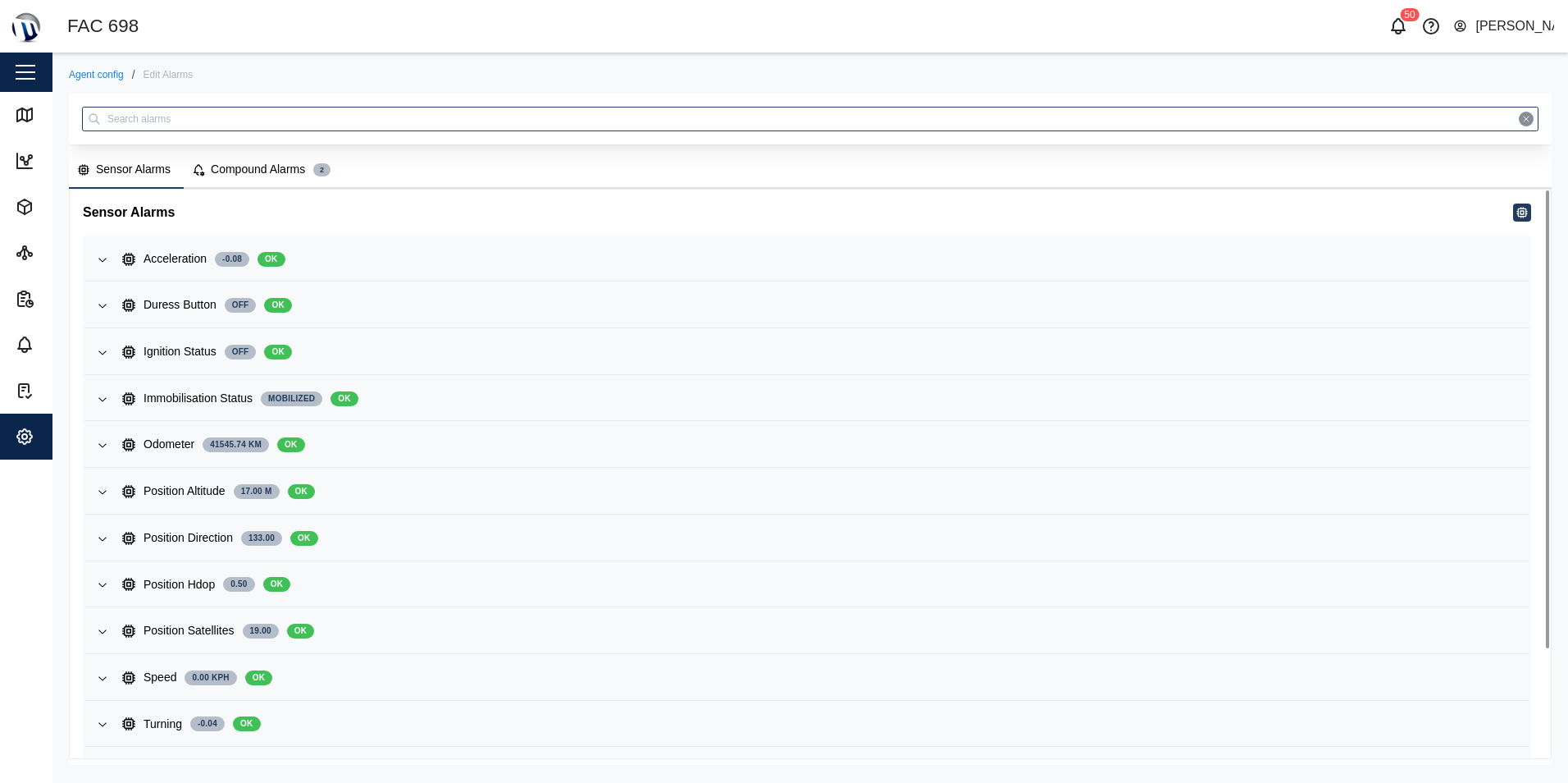
click at [248, 178] on div "Compound Alarms" at bounding box center [258, 169] width 94 height 18
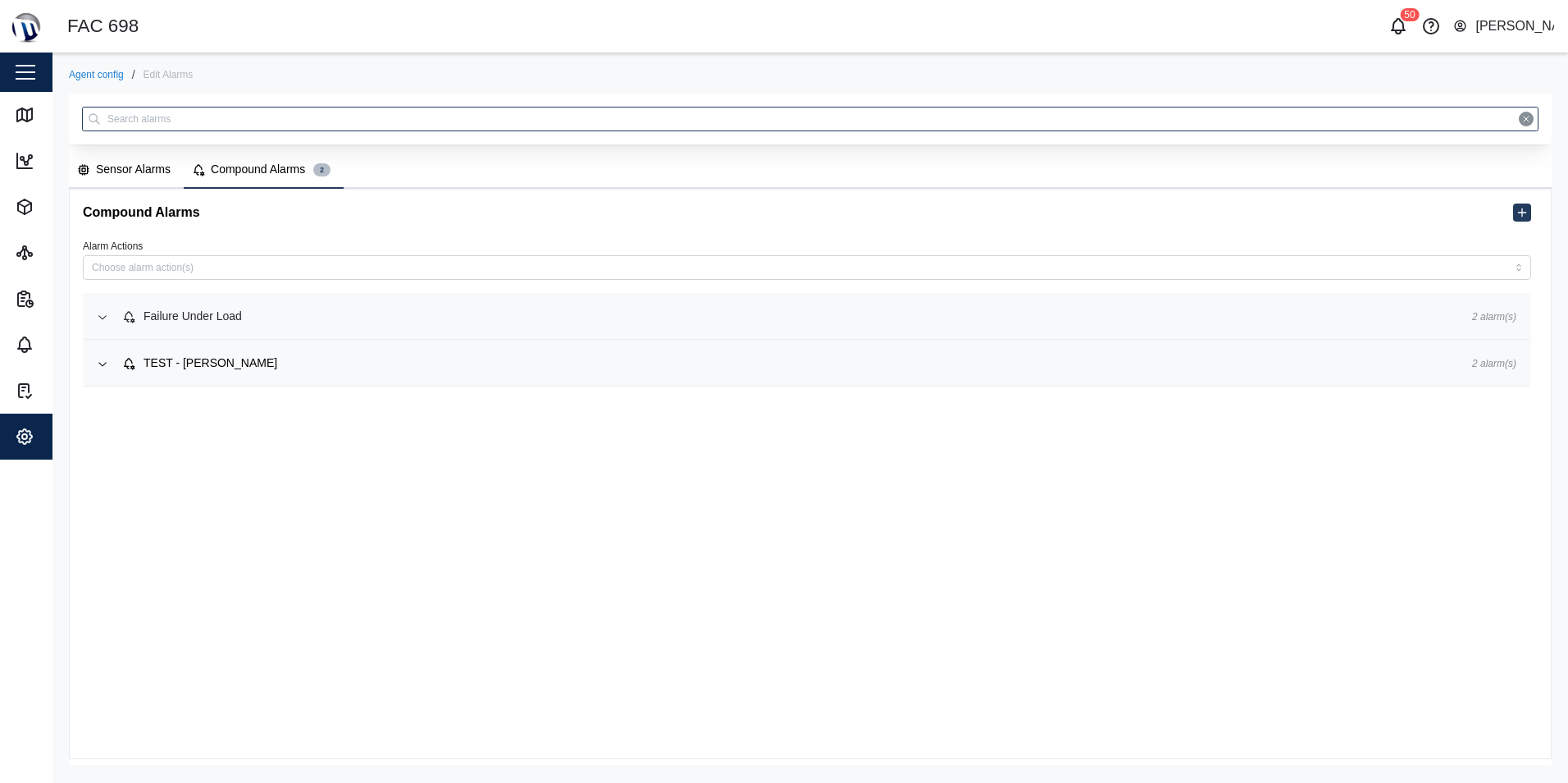
click at [322, 316] on div "Failure Under Load" at bounding box center [784, 316] width 1323 height 18
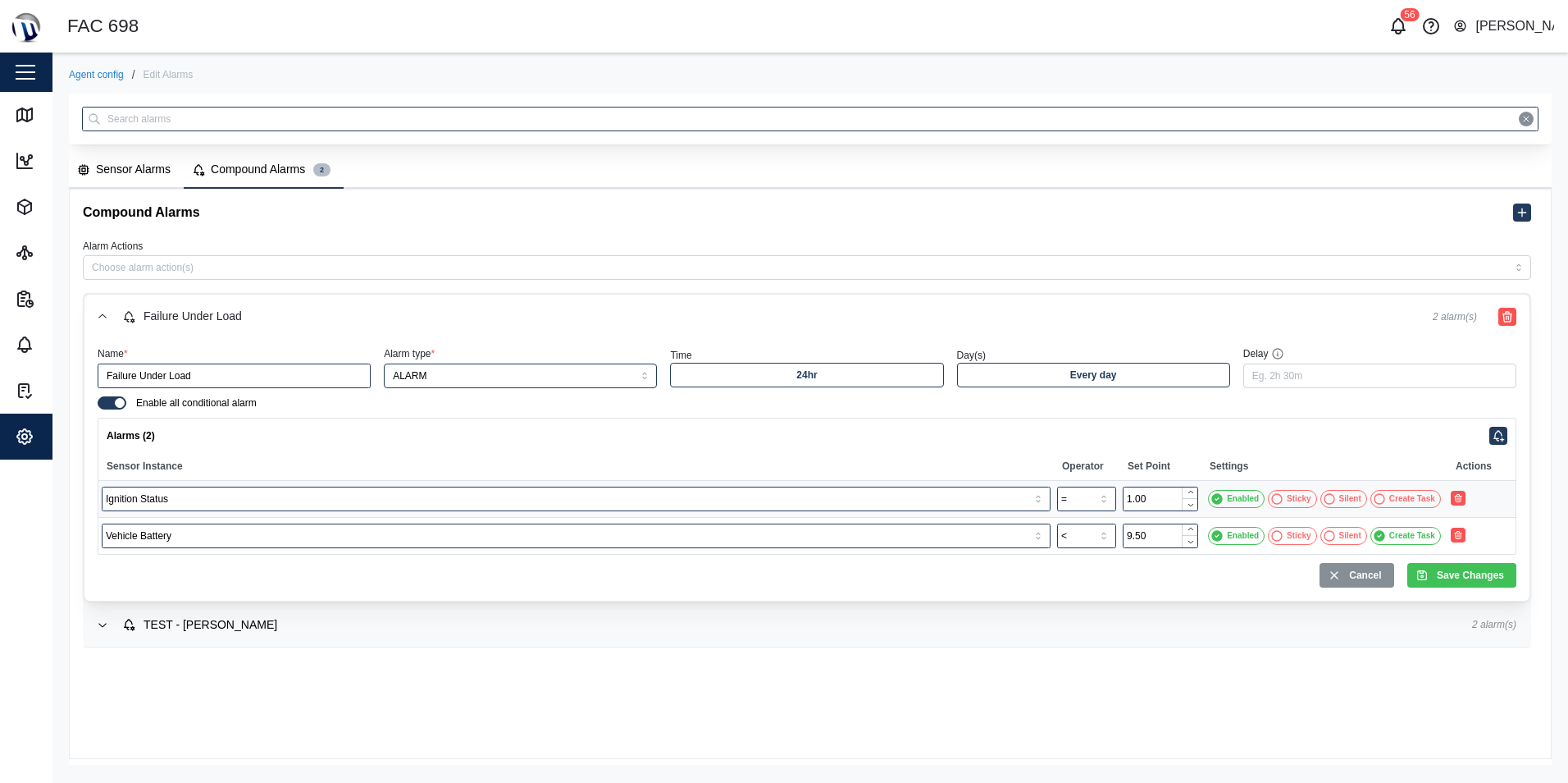
click at [135, 172] on div "Sensor Alarms" at bounding box center [133, 169] width 75 height 18
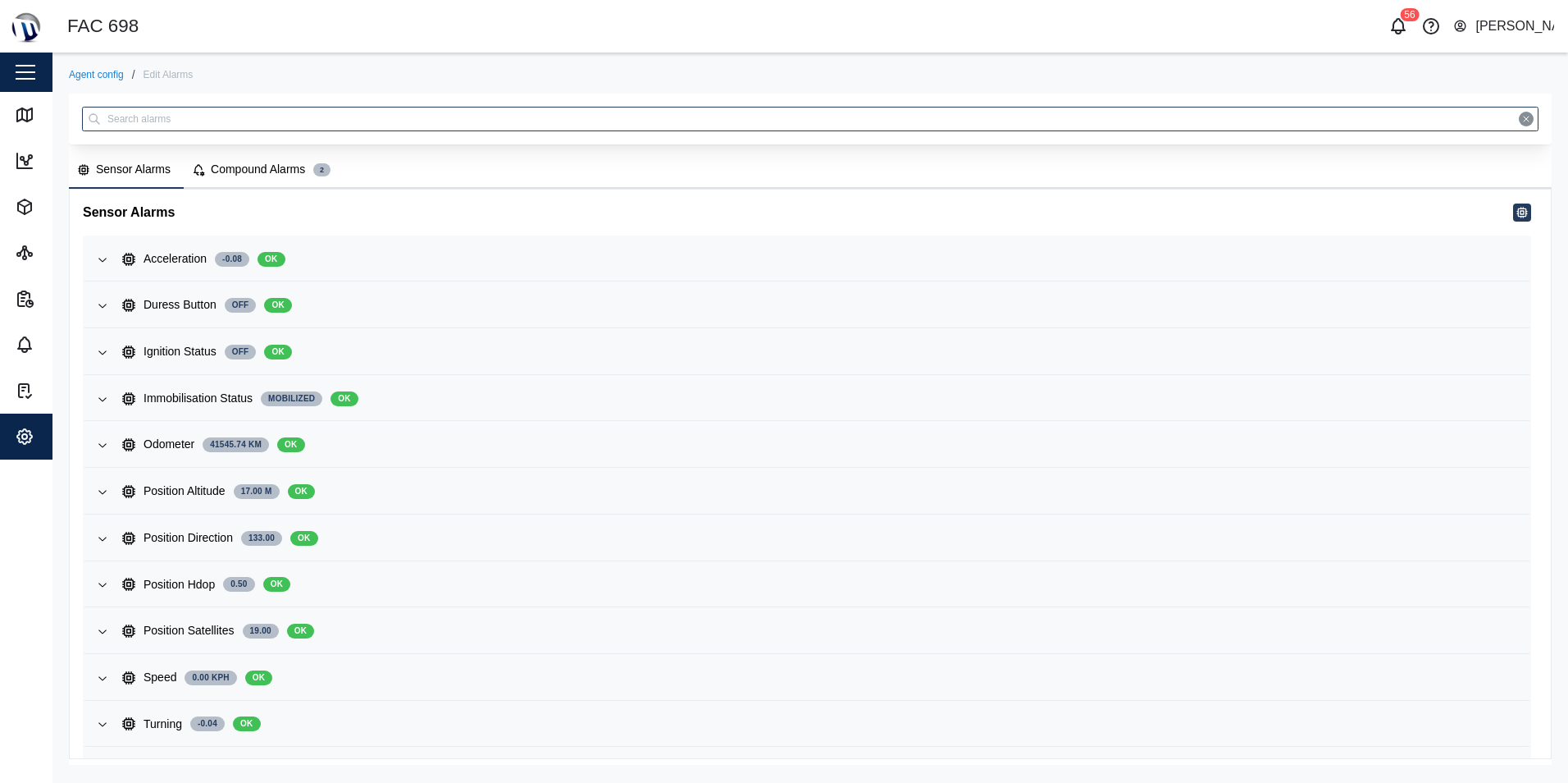
click at [244, 179] on button "Compound Alarms 2" at bounding box center [264, 170] width 159 height 36
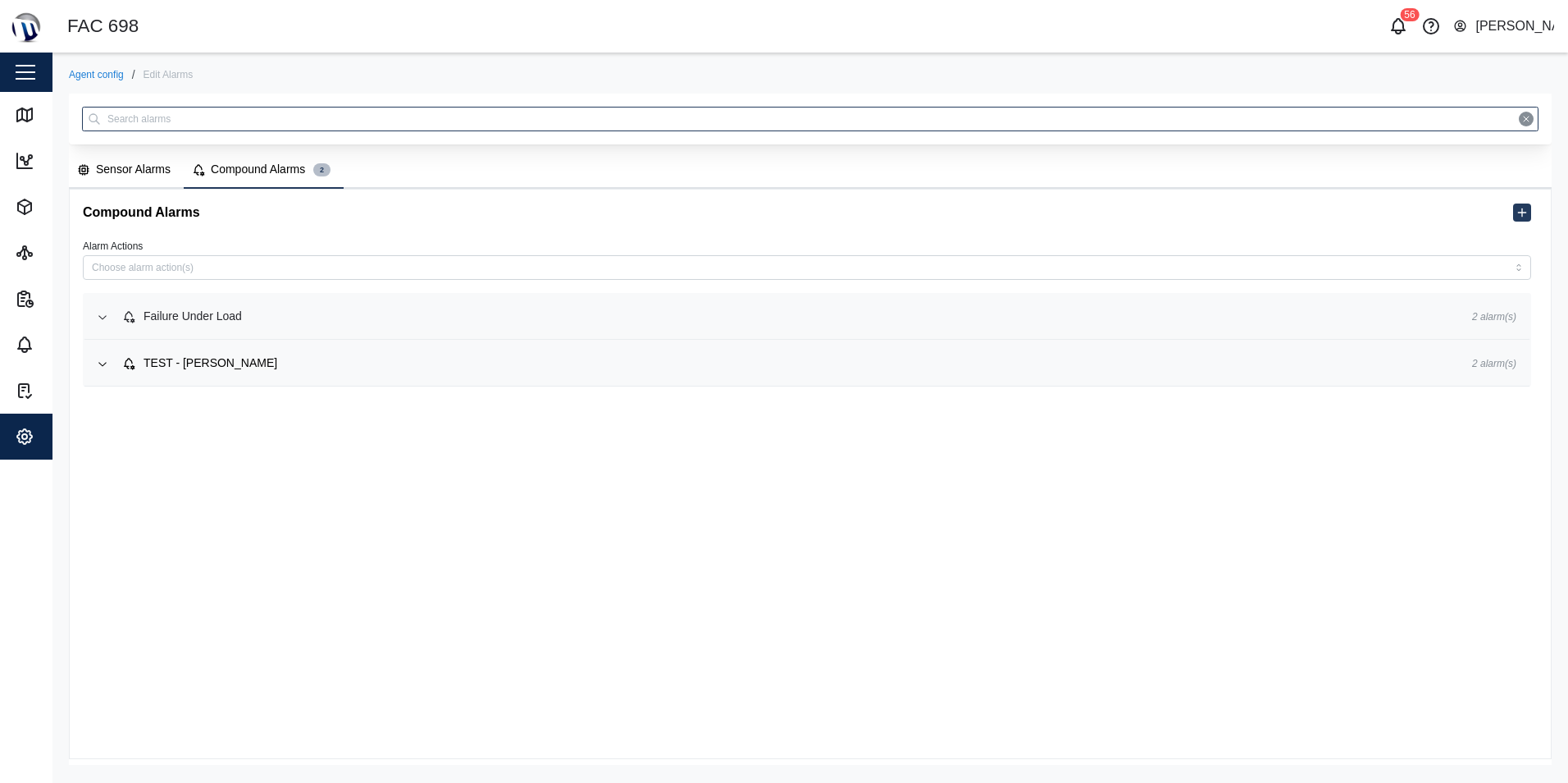
click at [250, 318] on div "Failure Under Load" at bounding box center [784, 316] width 1323 height 18
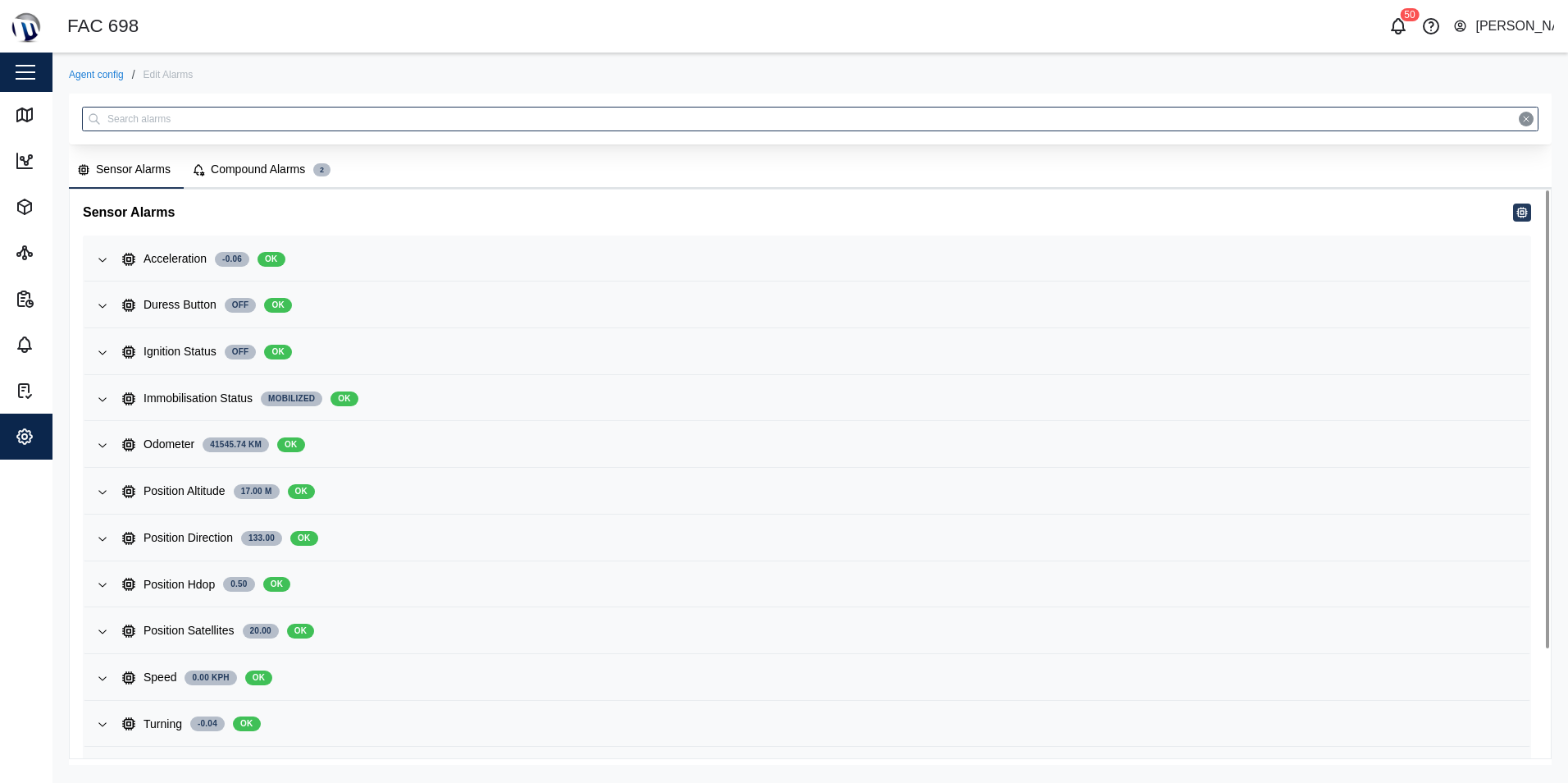
click at [253, 173] on div "Compound Alarms" at bounding box center [258, 169] width 94 height 18
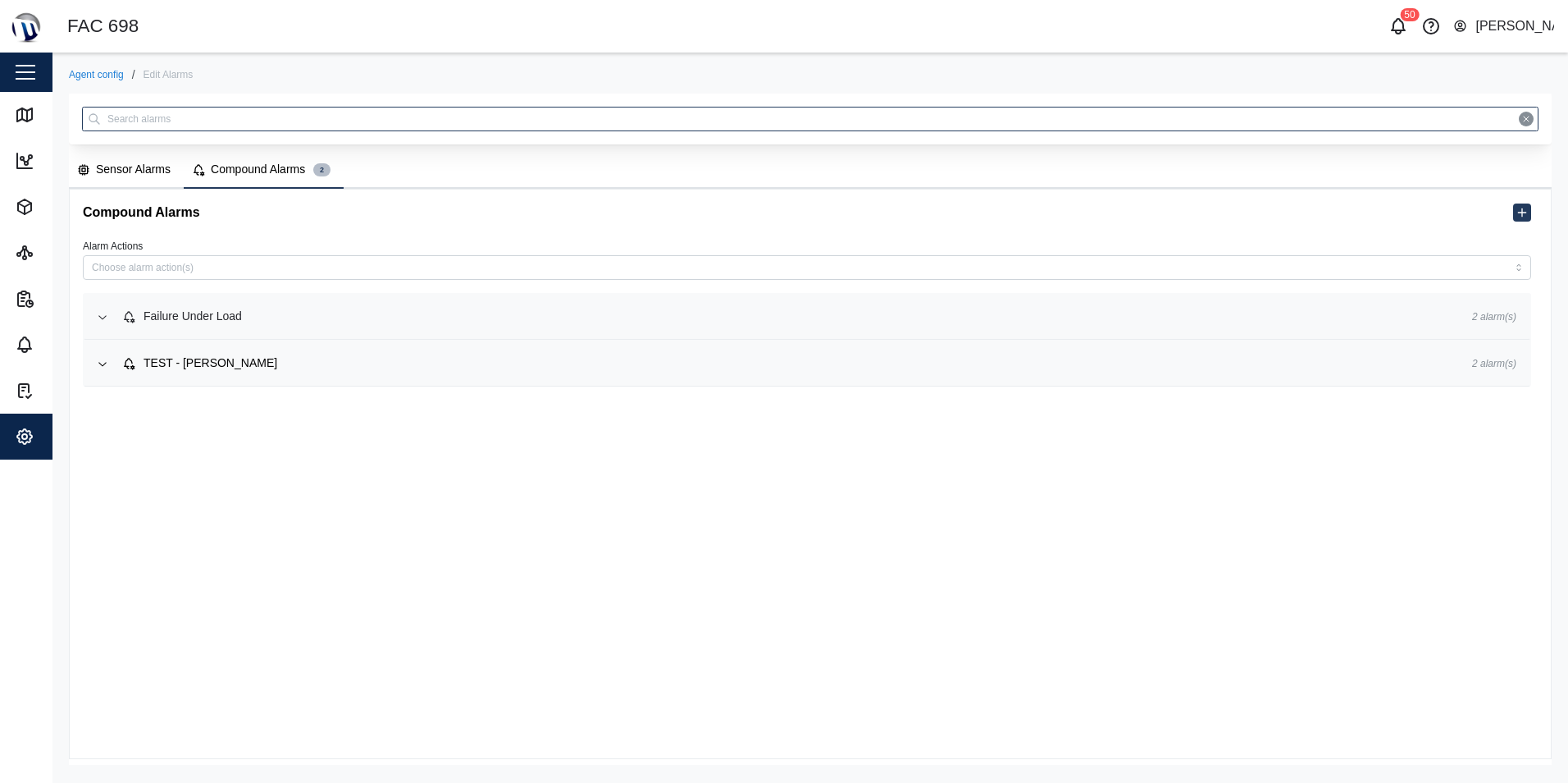
click at [268, 322] on div "Failure Under Load" at bounding box center [784, 316] width 1323 height 18
